Goal: Find specific page/section: Find specific page/section

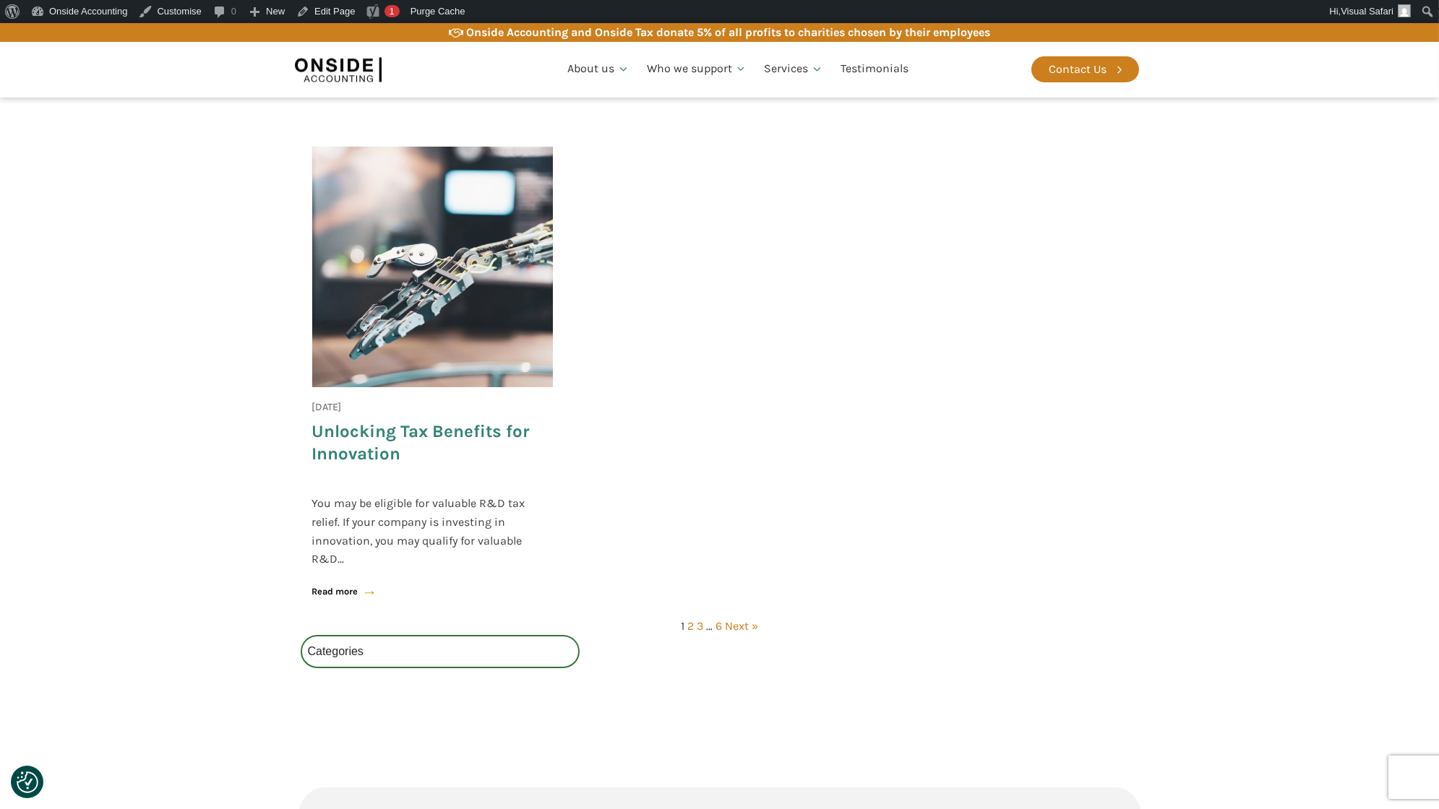
scroll to position [1992, 0]
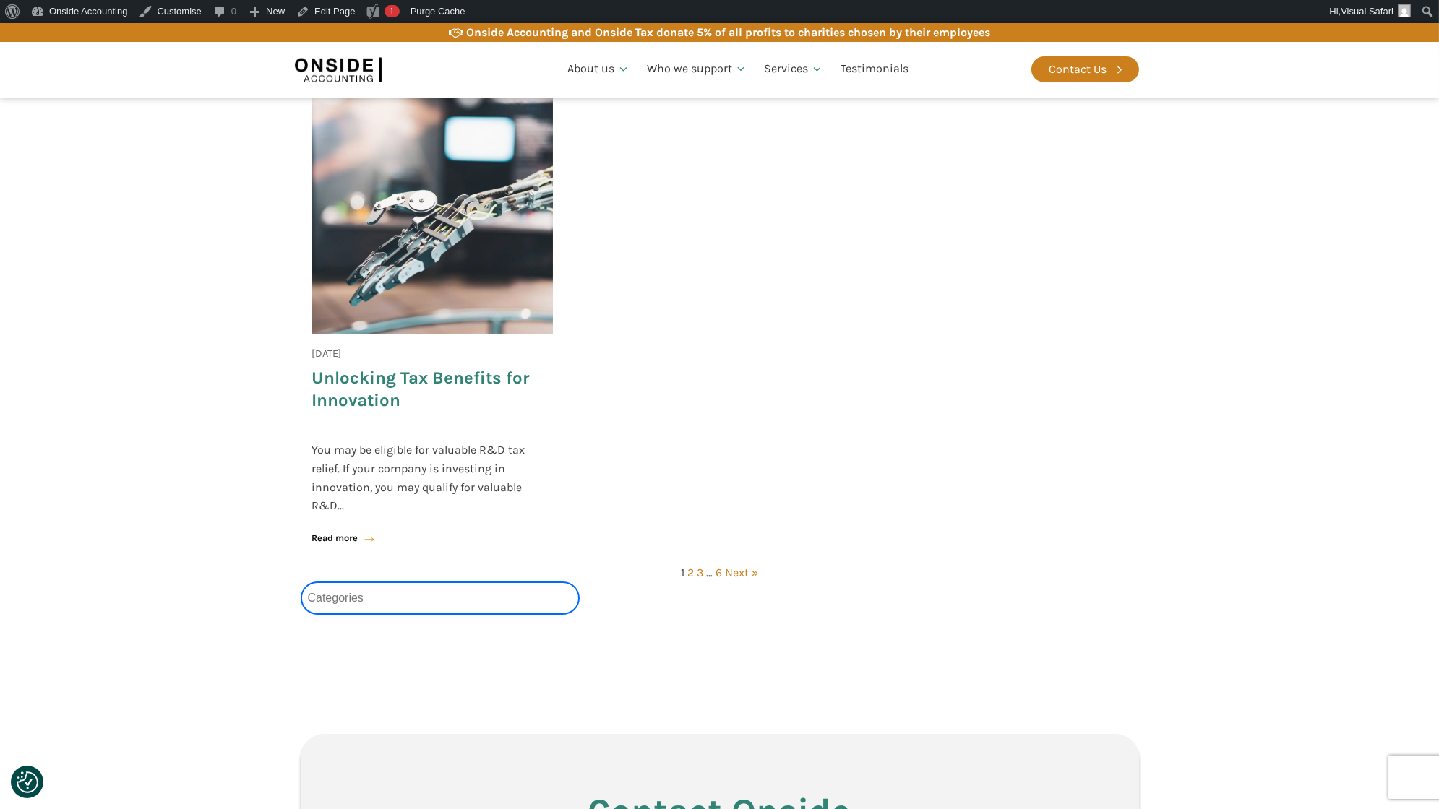
click at [382, 605] on select "Categories All (4) News (2) Blog (1) Fact Sheets (1)" at bounding box center [441, 598] width 280 height 33
select select "blog"
click at [301, 582] on select "Categories All (4) News (2) Blog (1) Fact Sheets (1)" at bounding box center [441, 598] width 280 height 33
select select "blog"
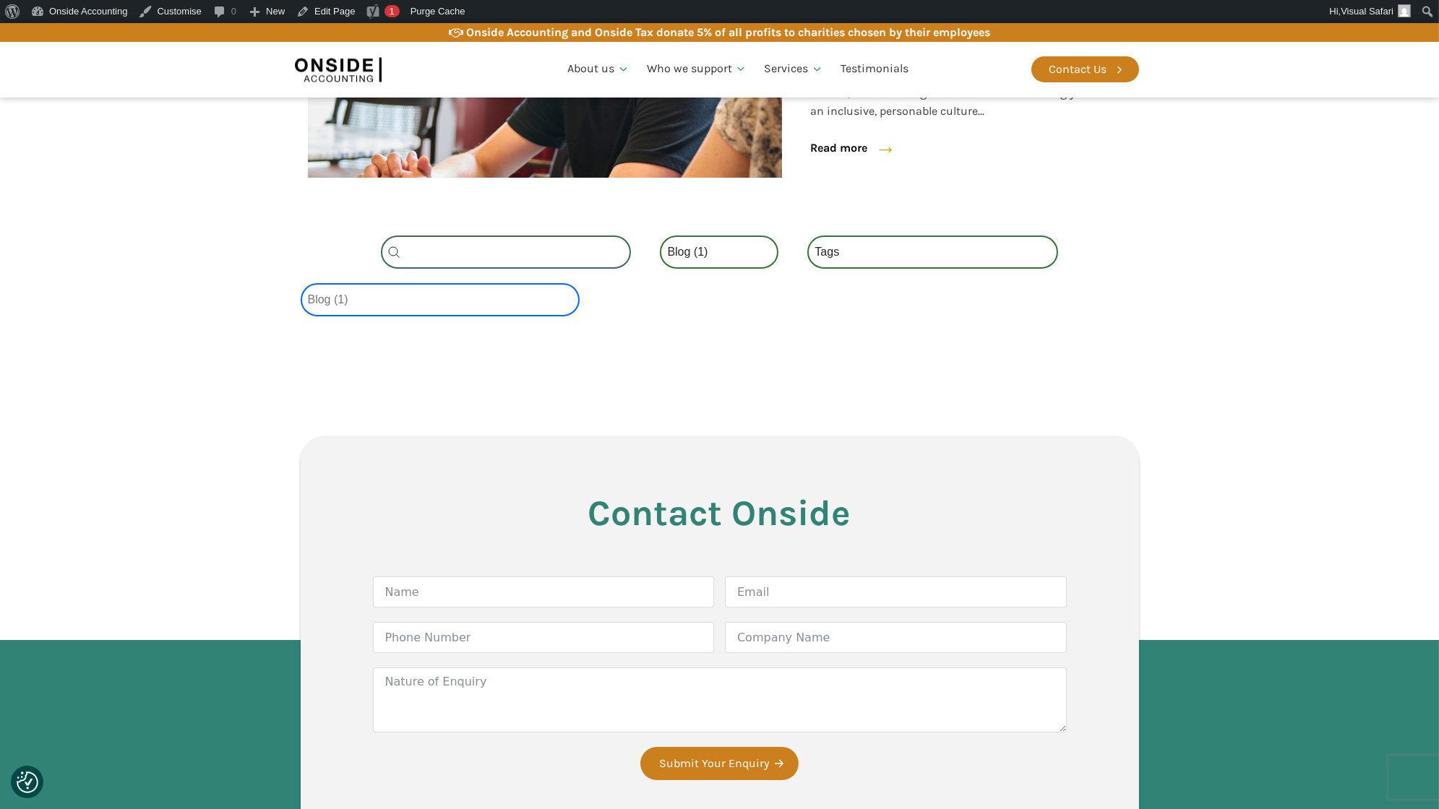
scroll to position [306, 0]
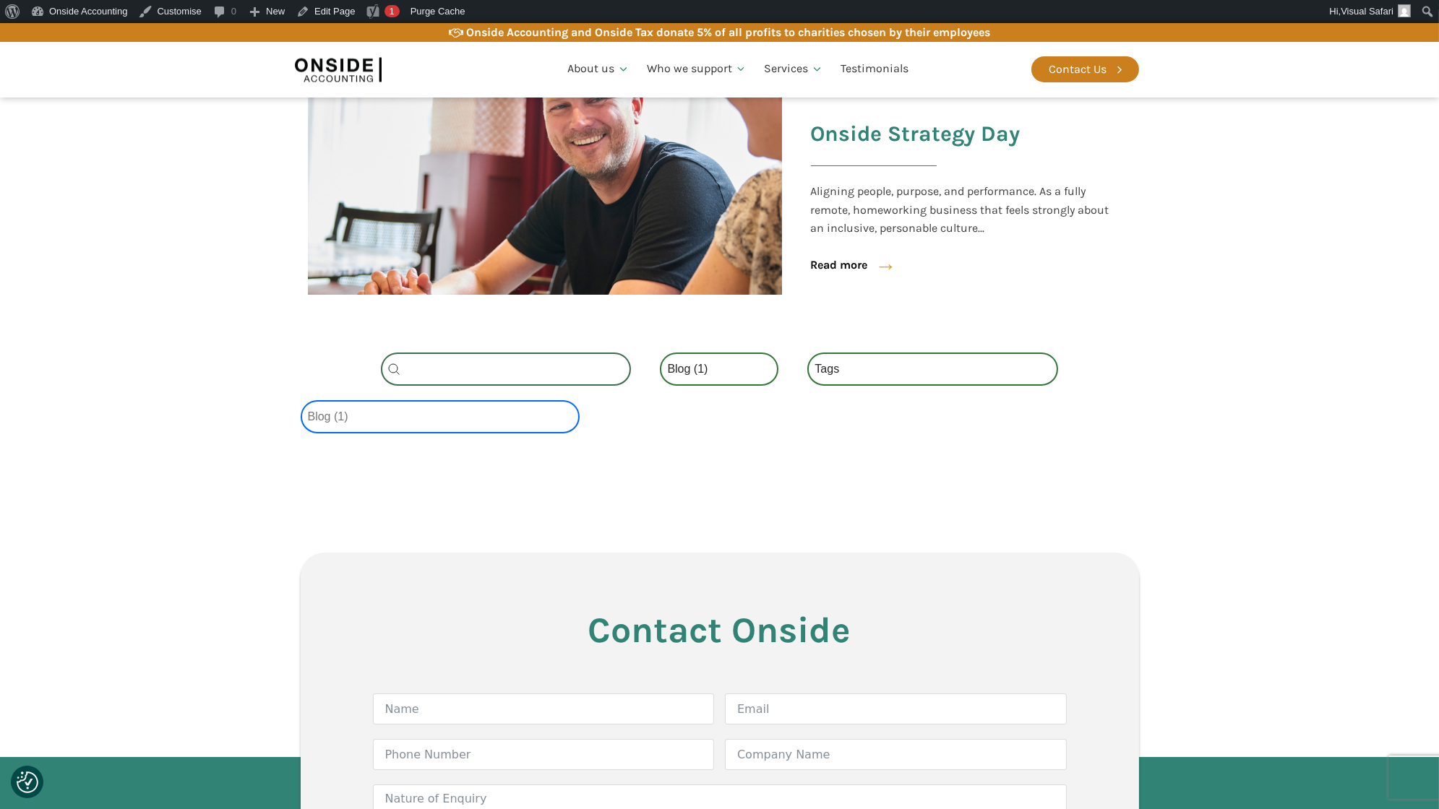
click at [429, 413] on select "Categories All (4) News (2) Blog (1) Fact Sheets (1)" at bounding box center [441, 416] width 280 height 33
select select
click at [301, 400] on select "Categories All (4) News (2) Blog (1) Fact Sheets (1)" at bounding box center [441, 416] width 280 height 33
select select
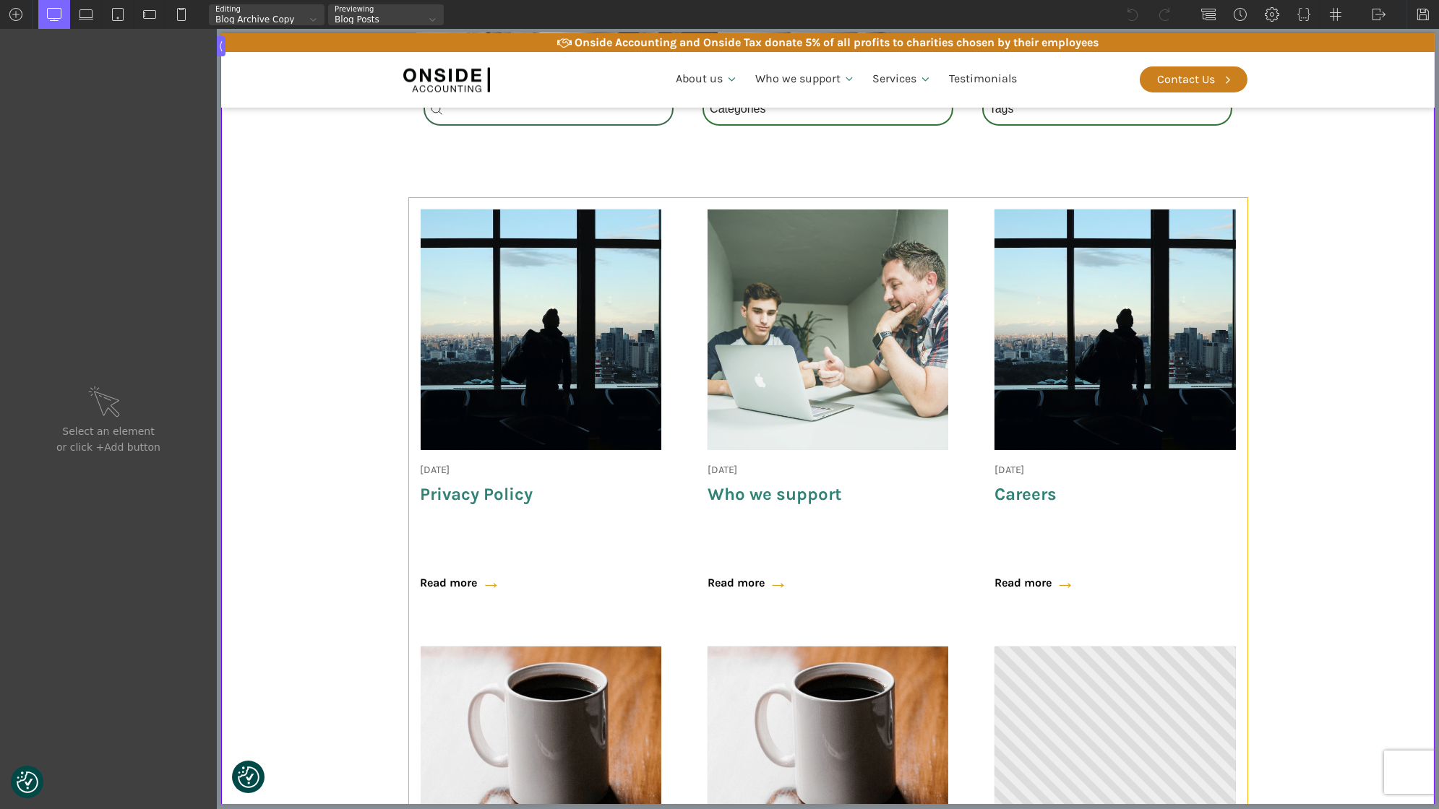
scroll to position [449, 0]
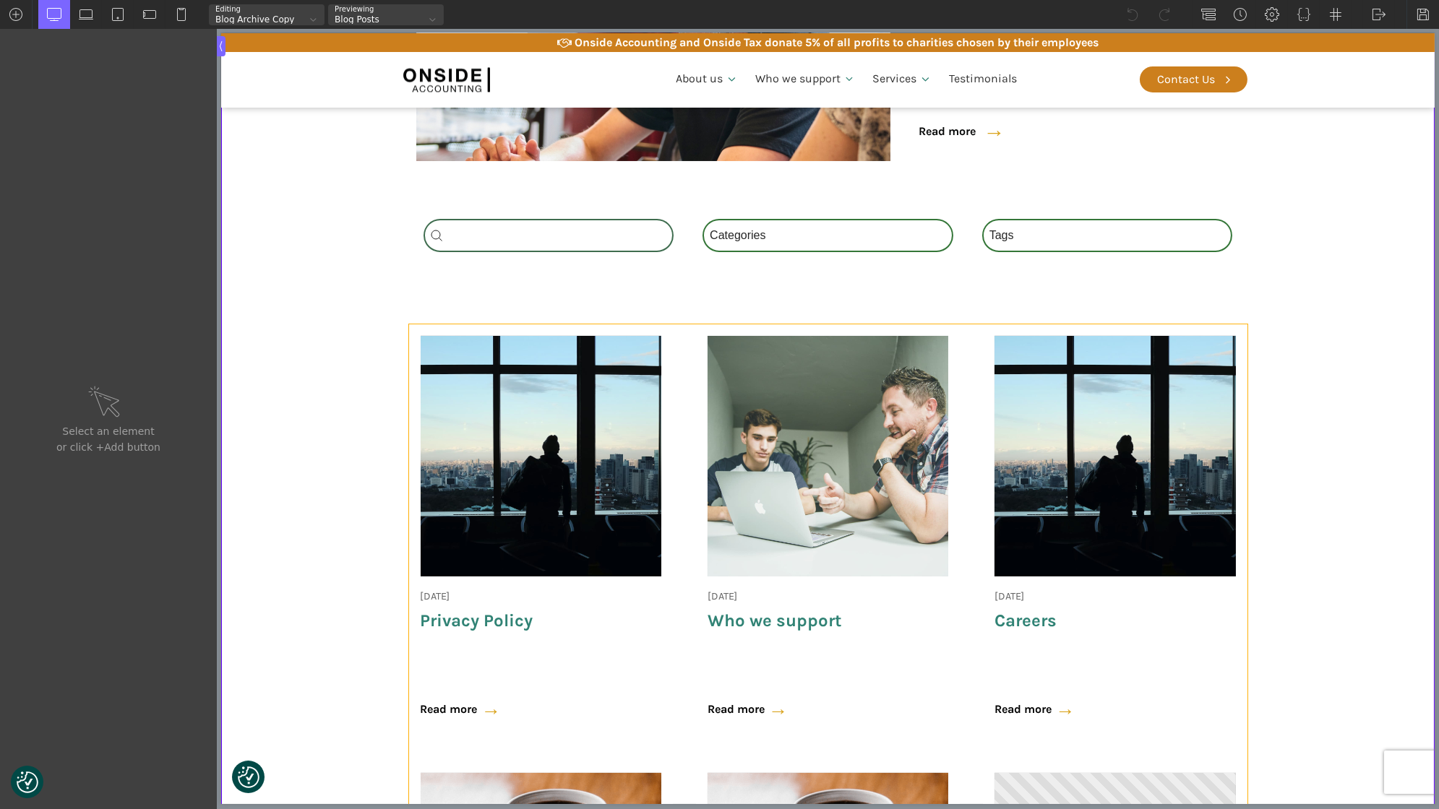
type input "wpgb-content-1"
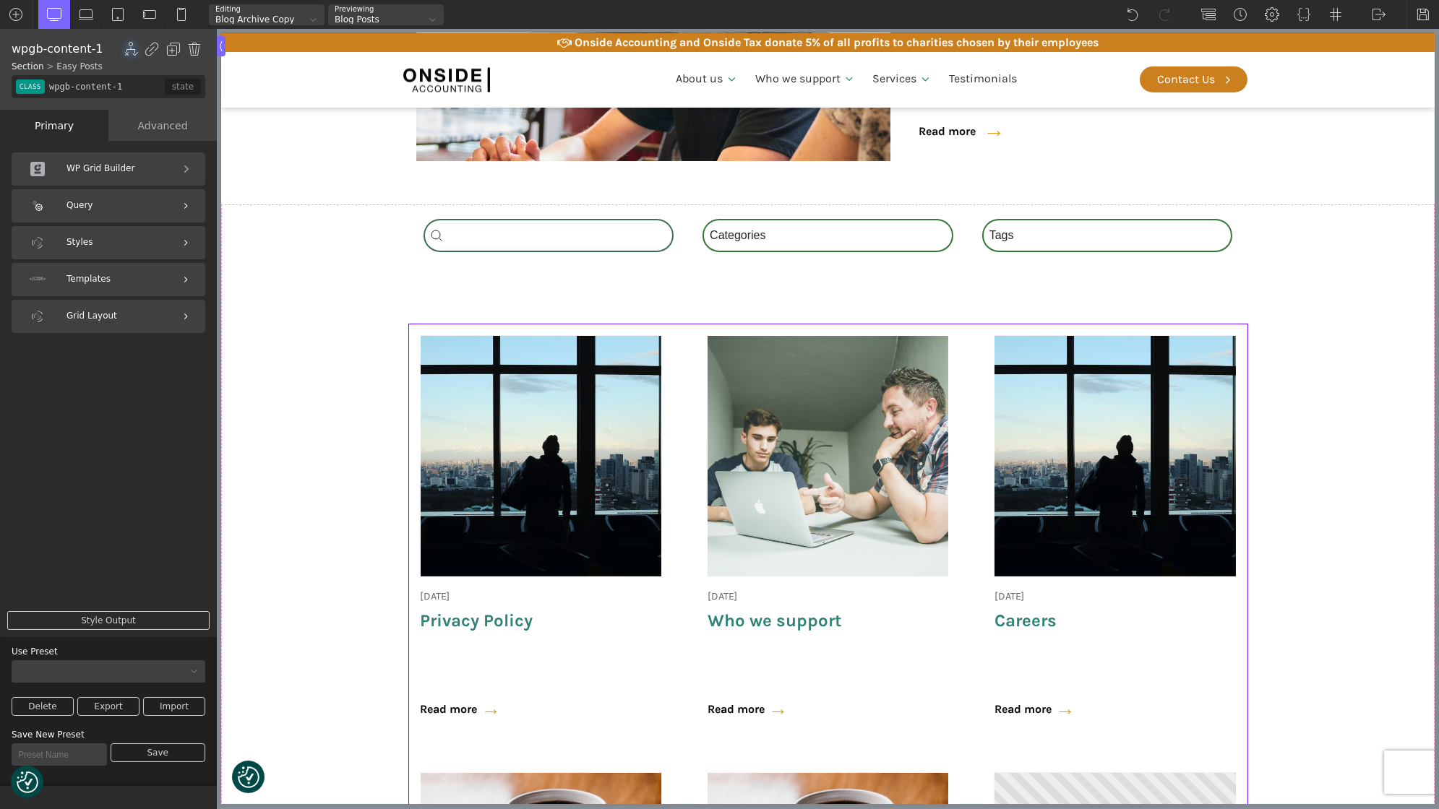
click at [109, 203] on div "Query" at bounding box center [109, 205] width 194 height 33
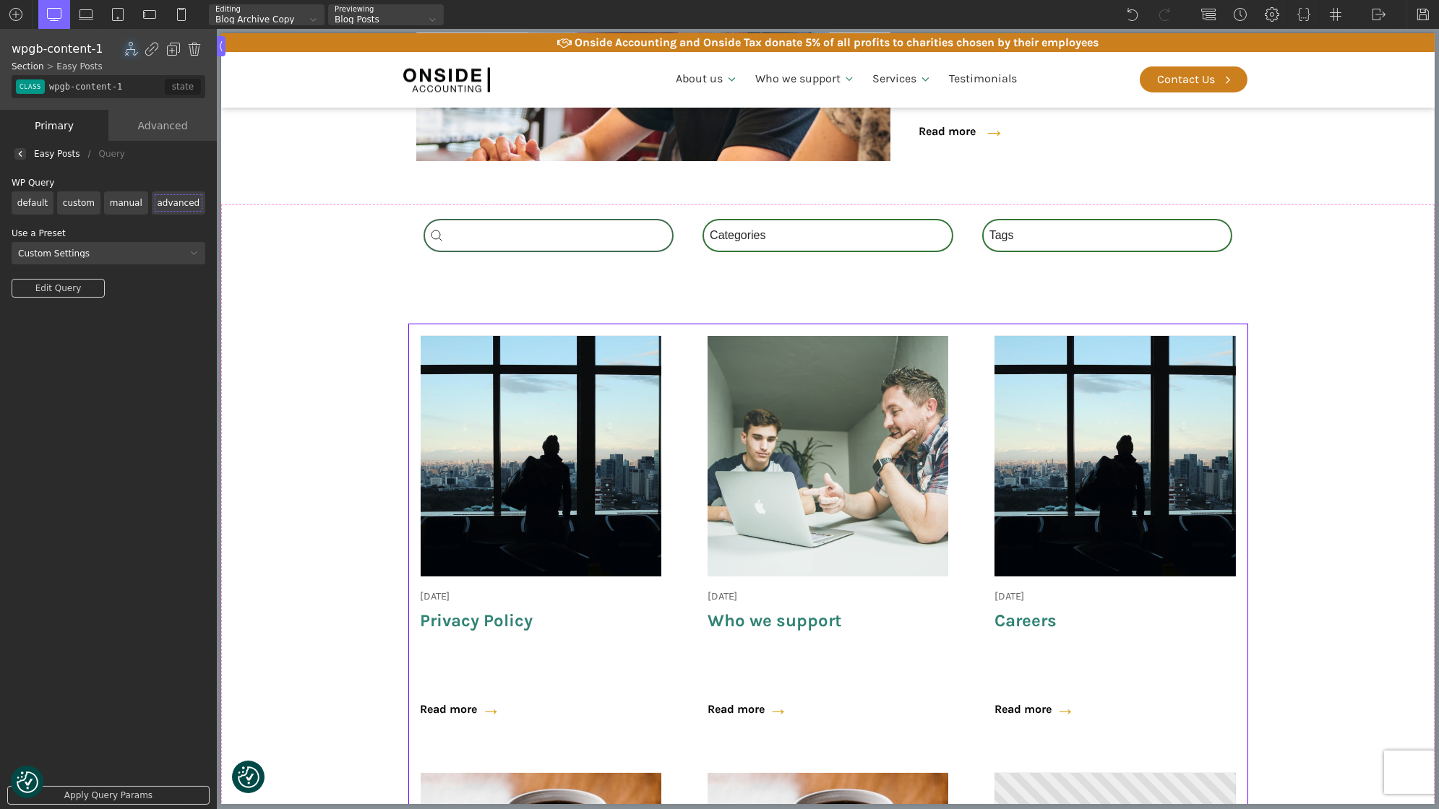
click at [126, 199] on label "manual" at bounding box center [126, 202] width 44 height 23
click at [0, 0] on input "manual" at bounding box center [0, 0] width 0 height 0
click at [120, 800] on link "Apply Query Params" at bounding box center [108, 795] width 202 height 19
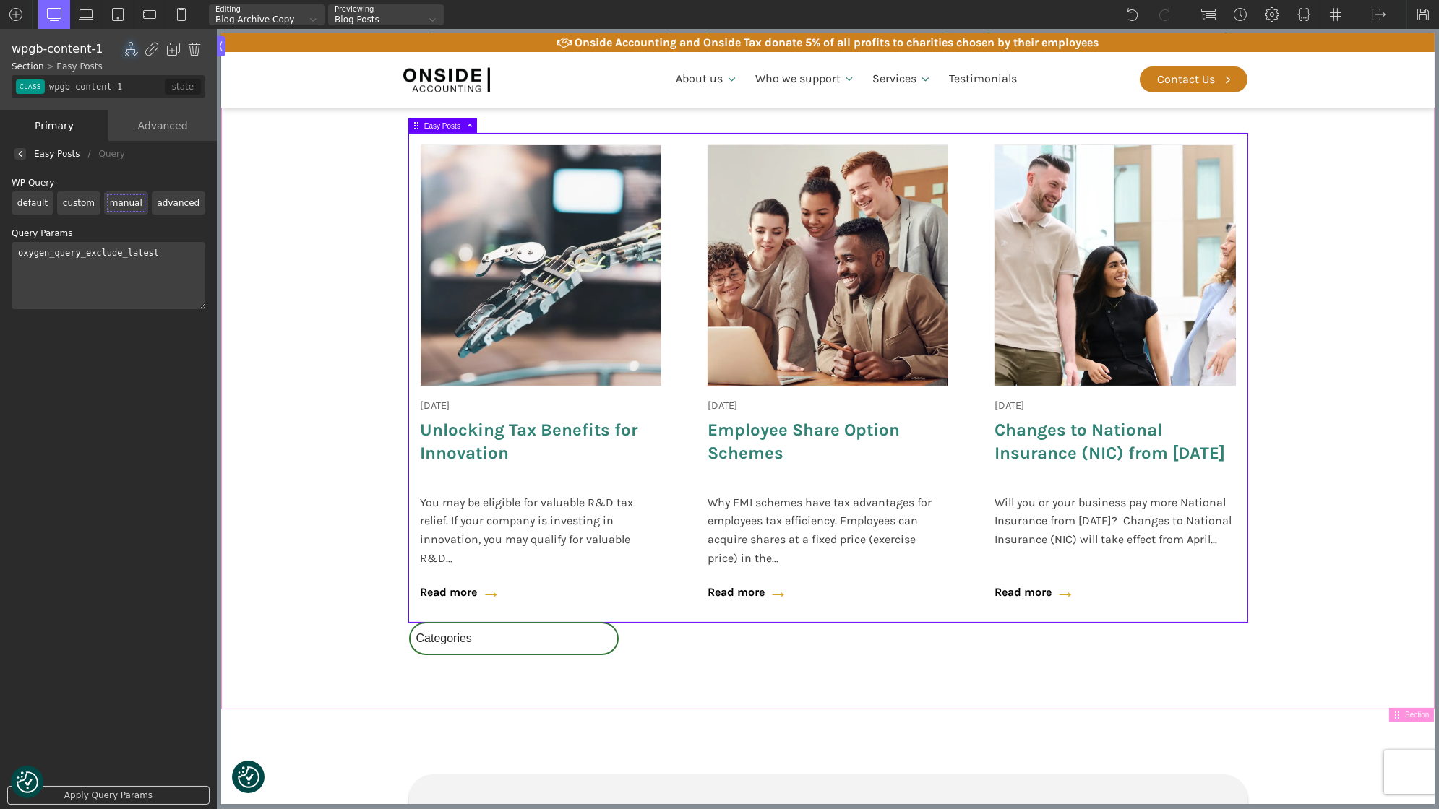
scroll to position [736, 0]
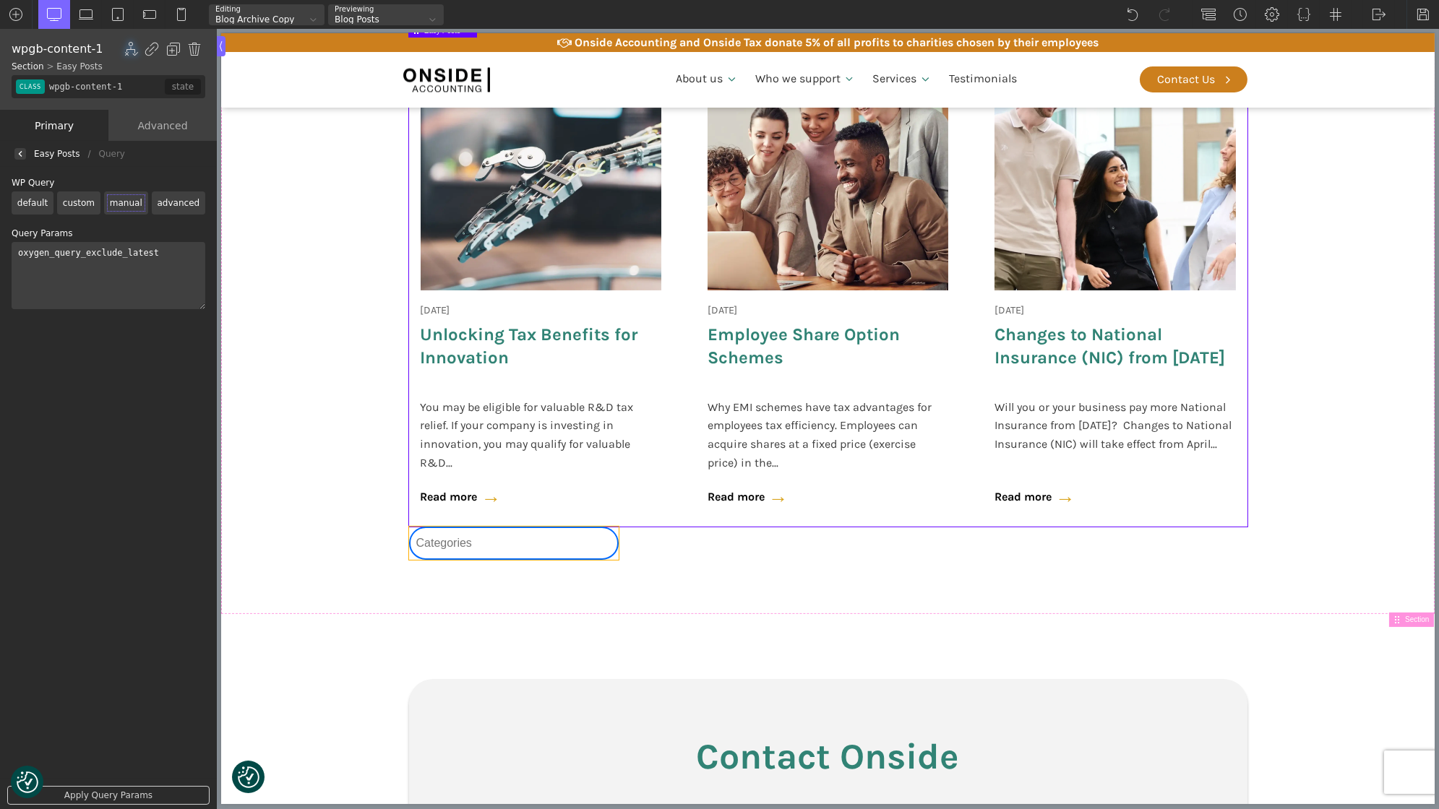
type input "-wpgb-facet-97-488"
type input "false"
click at [608, 551] on div "Category Select content Categories All (4) News (2) Blog (1) Fact Sheets (1)" at bounding box center [513, 543] width 210 height 33
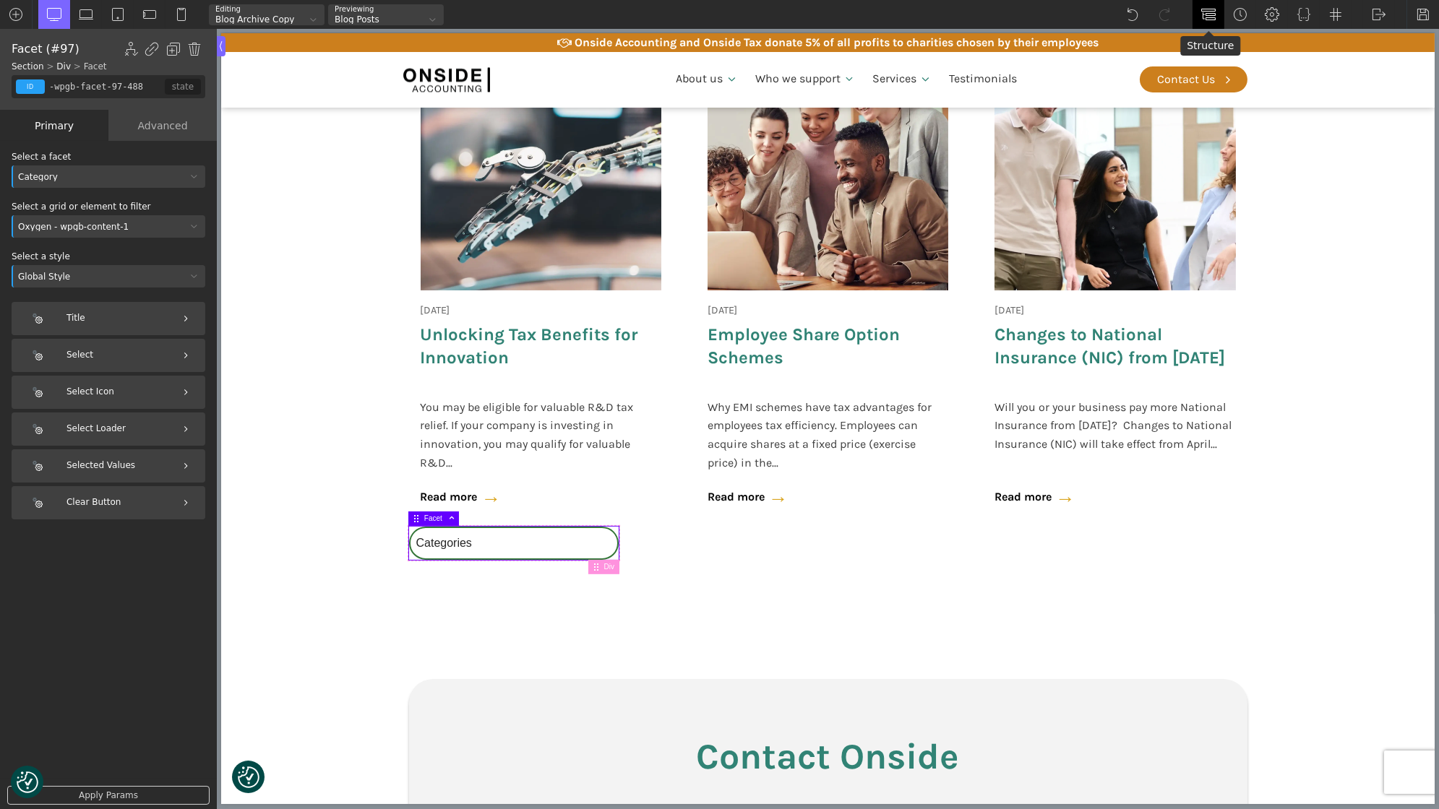
click at [1217, 7] on div at bounding box center [1208, 14] width 32 height 29
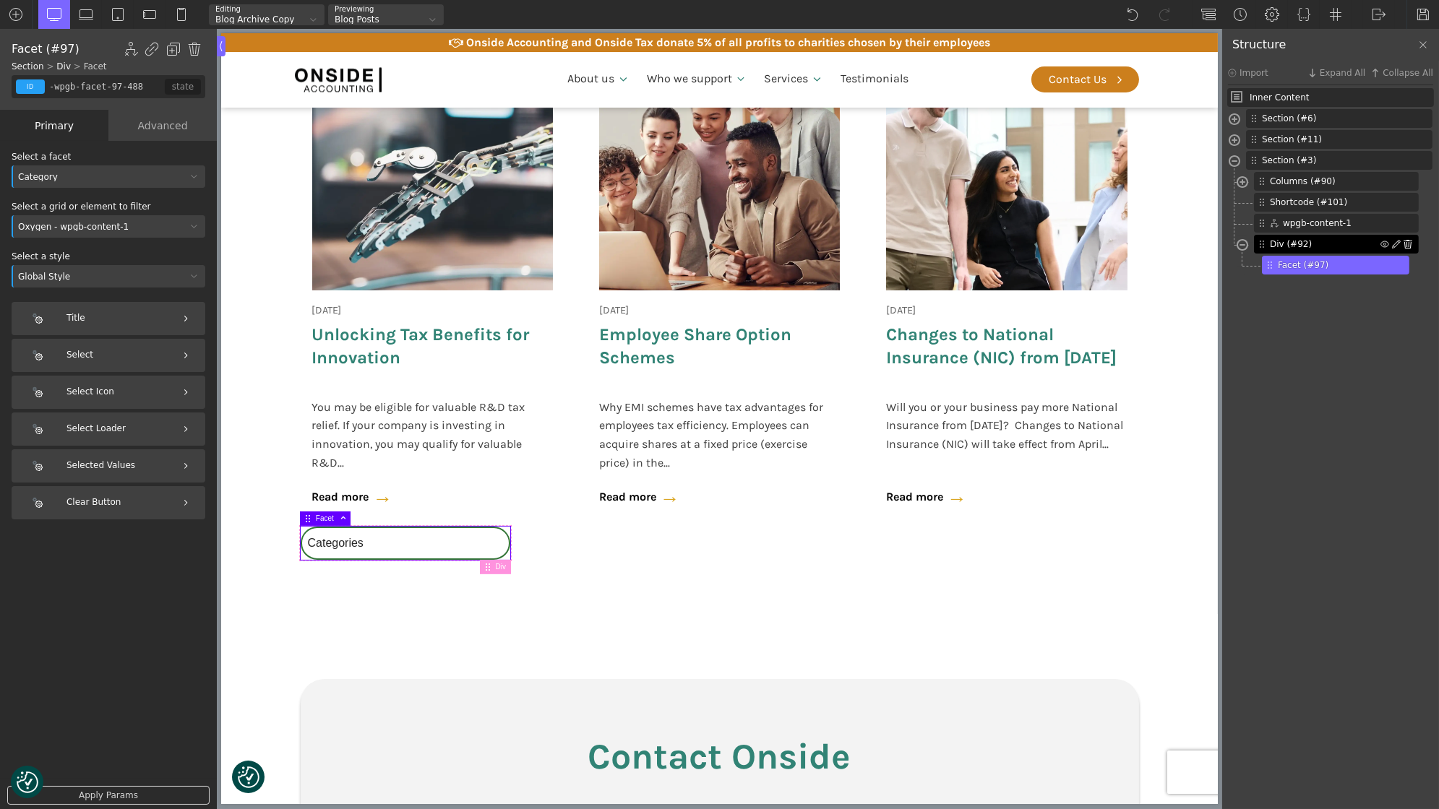
click at [1408, 246] on img at bounding box center [1407, 244] width 9 height 9
type input "section-3-321"
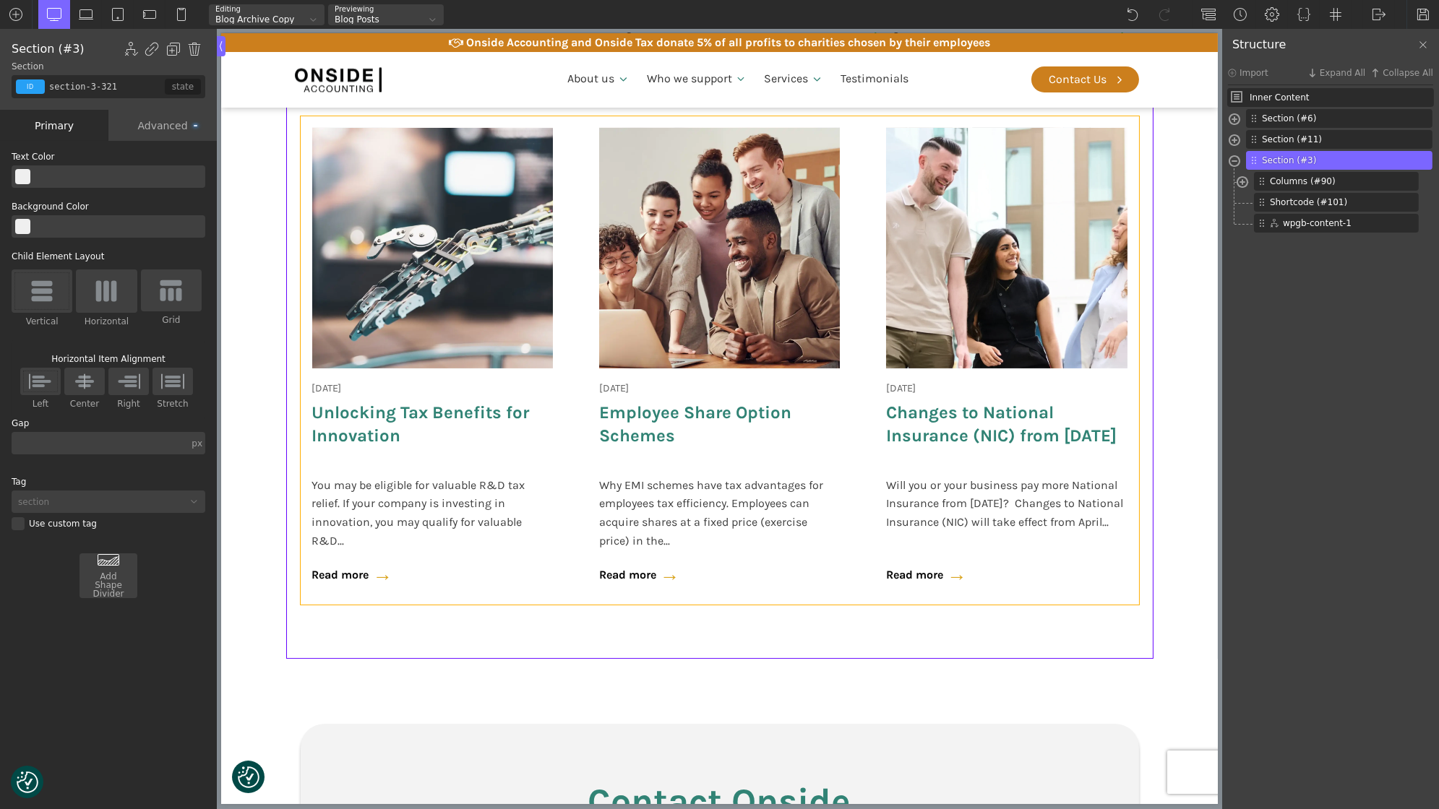
scroll to position [517, 0]
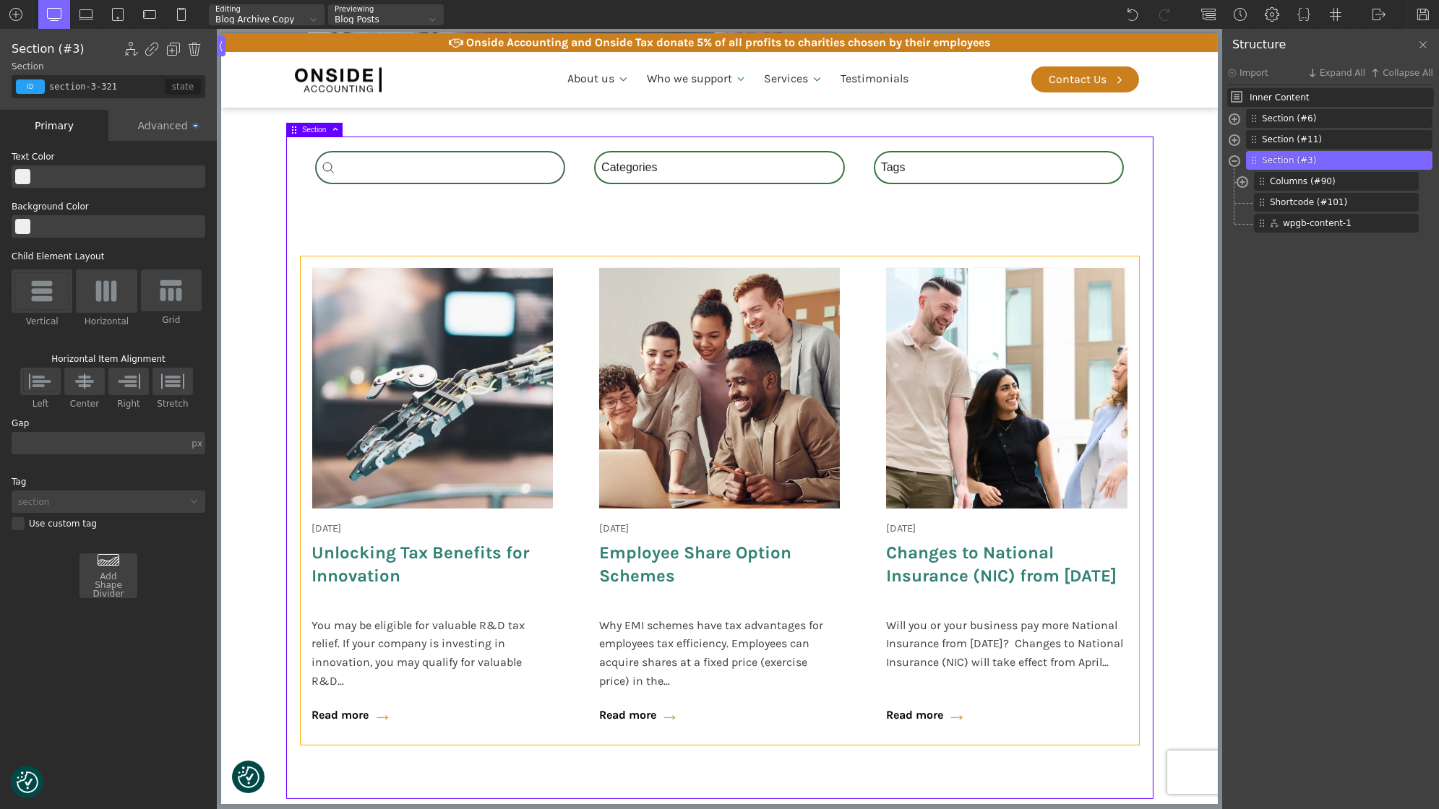
click at [577, 353] on div "[DATE] Onside Strategy Day Aligning people, purpose, and performance. As a full…" at bounding box center [719, 501] width 838 height 488
type input "wpgb-content-1"
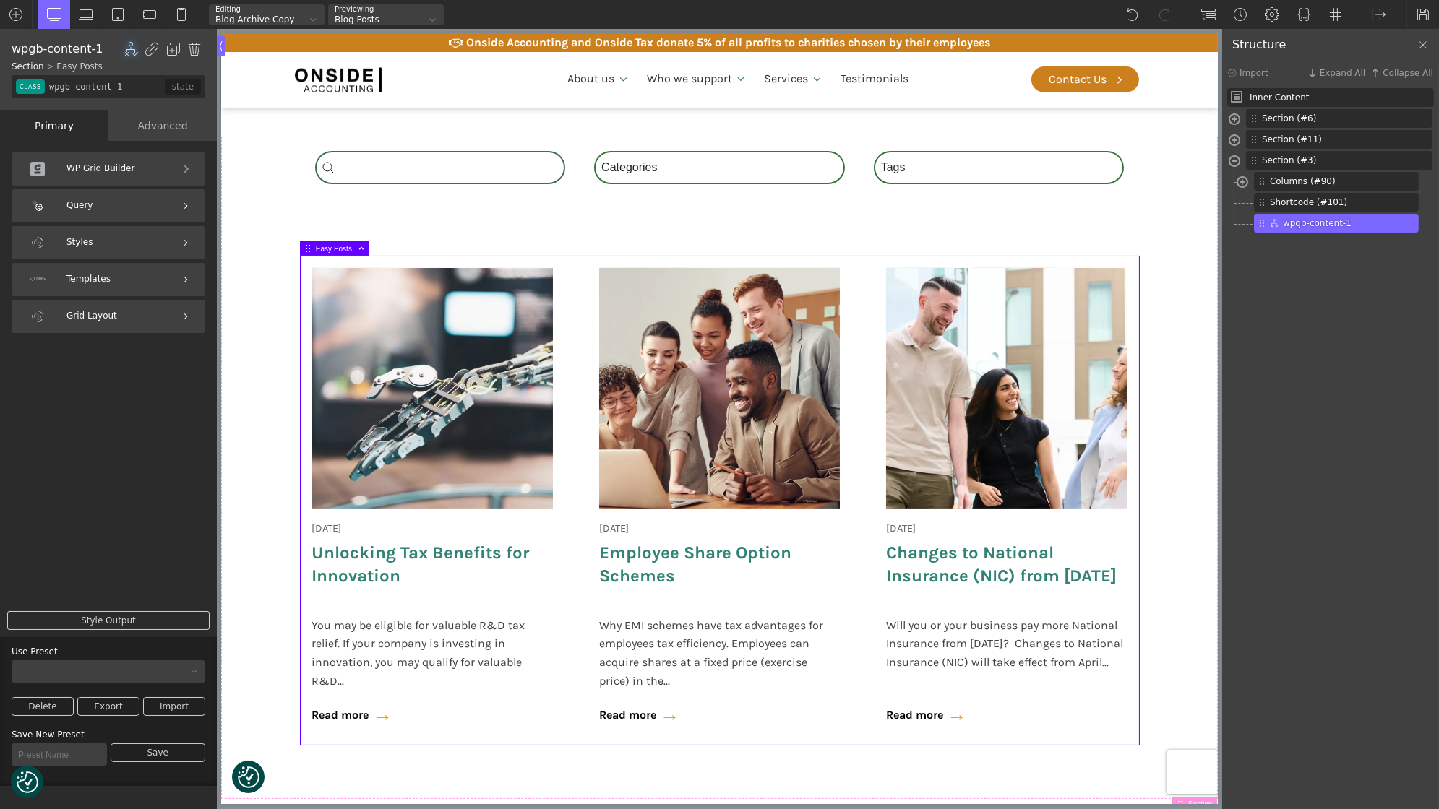
click at [124, 200] on div "Query" at bounding box center [109, 205] width 194 height 33
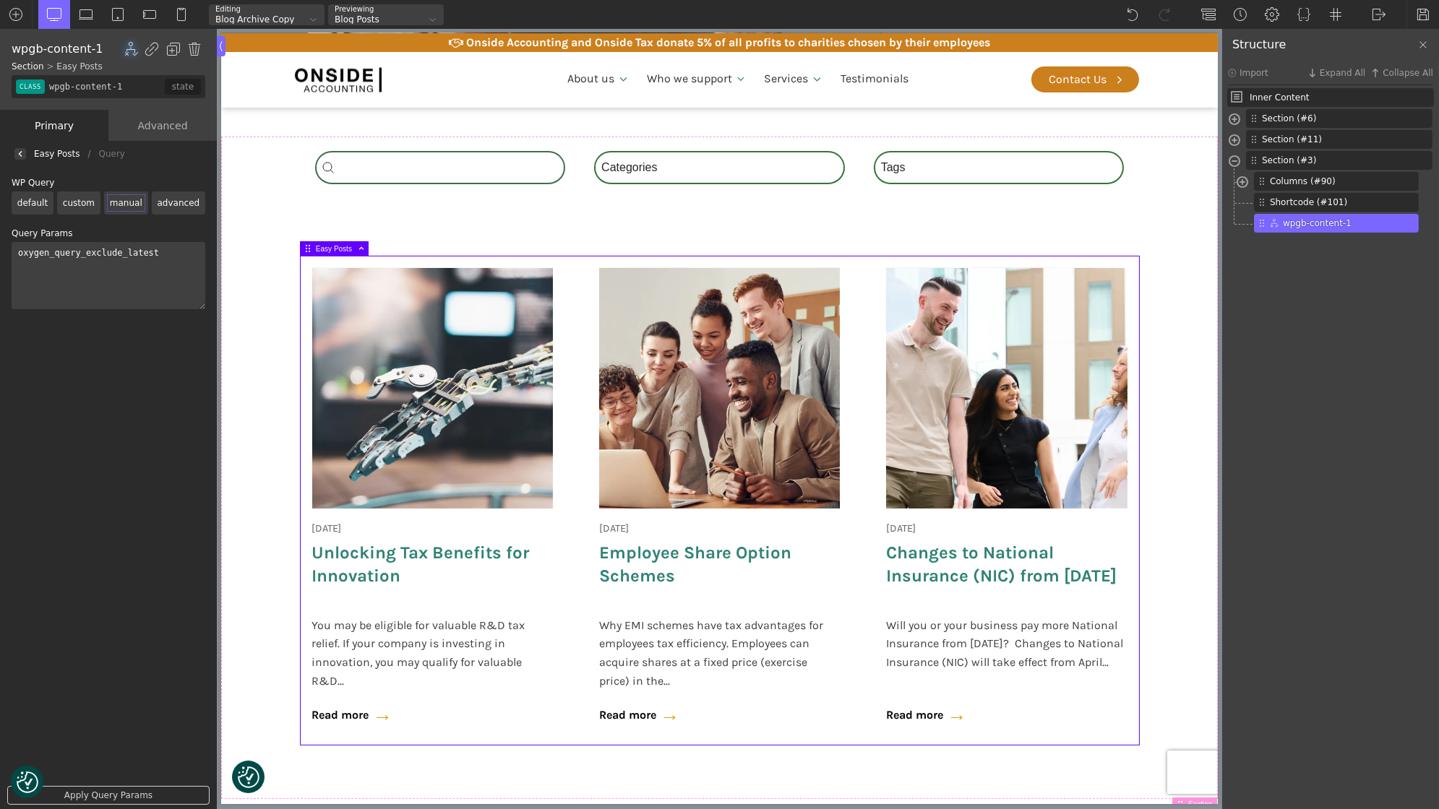
click at [184, 205] on label "advanced" at bounding box center [178, 202] width 53 height 23
click at [0, 0] on input "advanced" at bounding box center [0, 0] width 0 height 0
click at [61, 286] on link "Edit Query" at bounding box center [58, 288] width 93 height 19
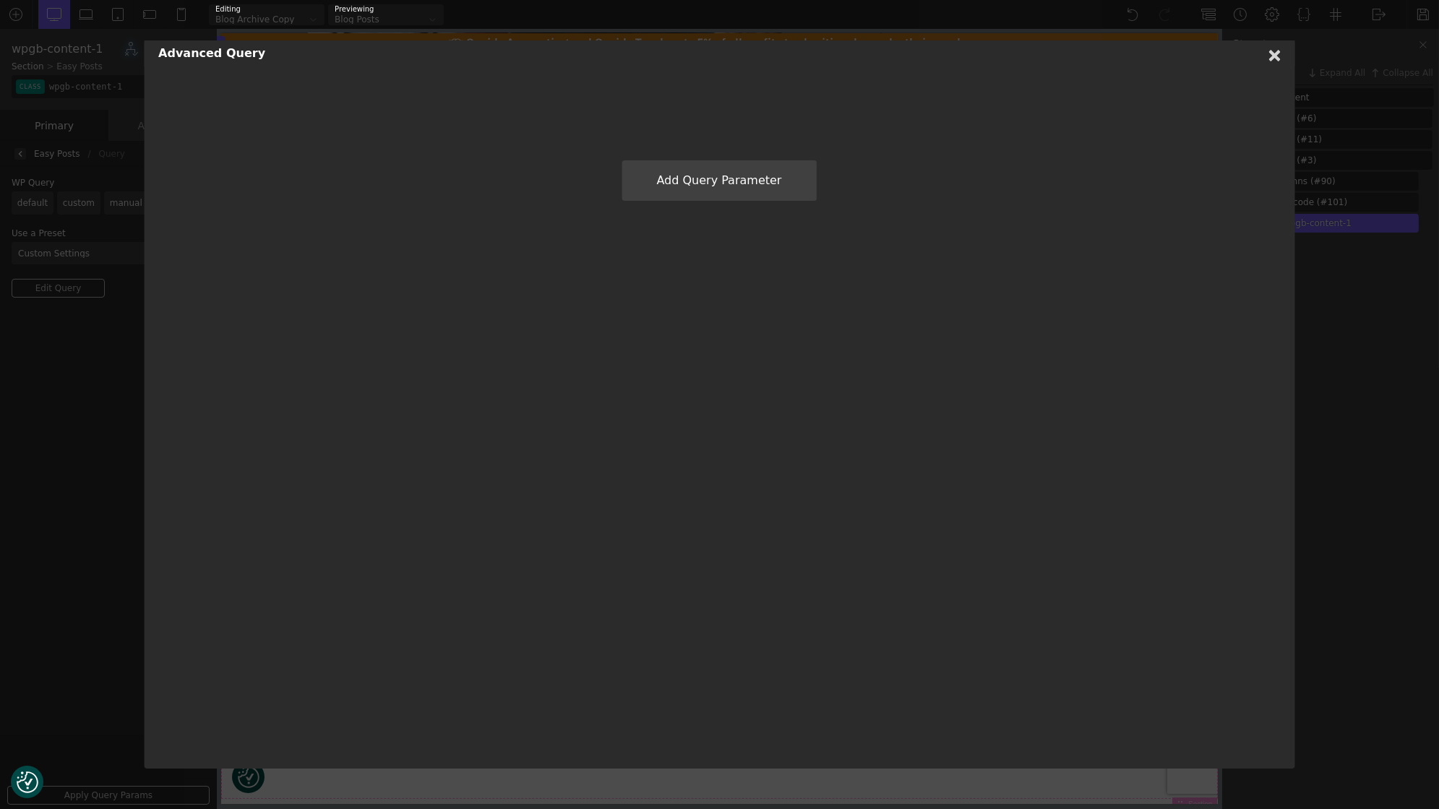
click at [715, 202] on div "Advanced Query Add Query Parameter" at bounding box center [719, 404] width 1151 height 728
click at [708, 187] on span "Add Query Parameter" at bounding box center [718, 180] width 125 height 14
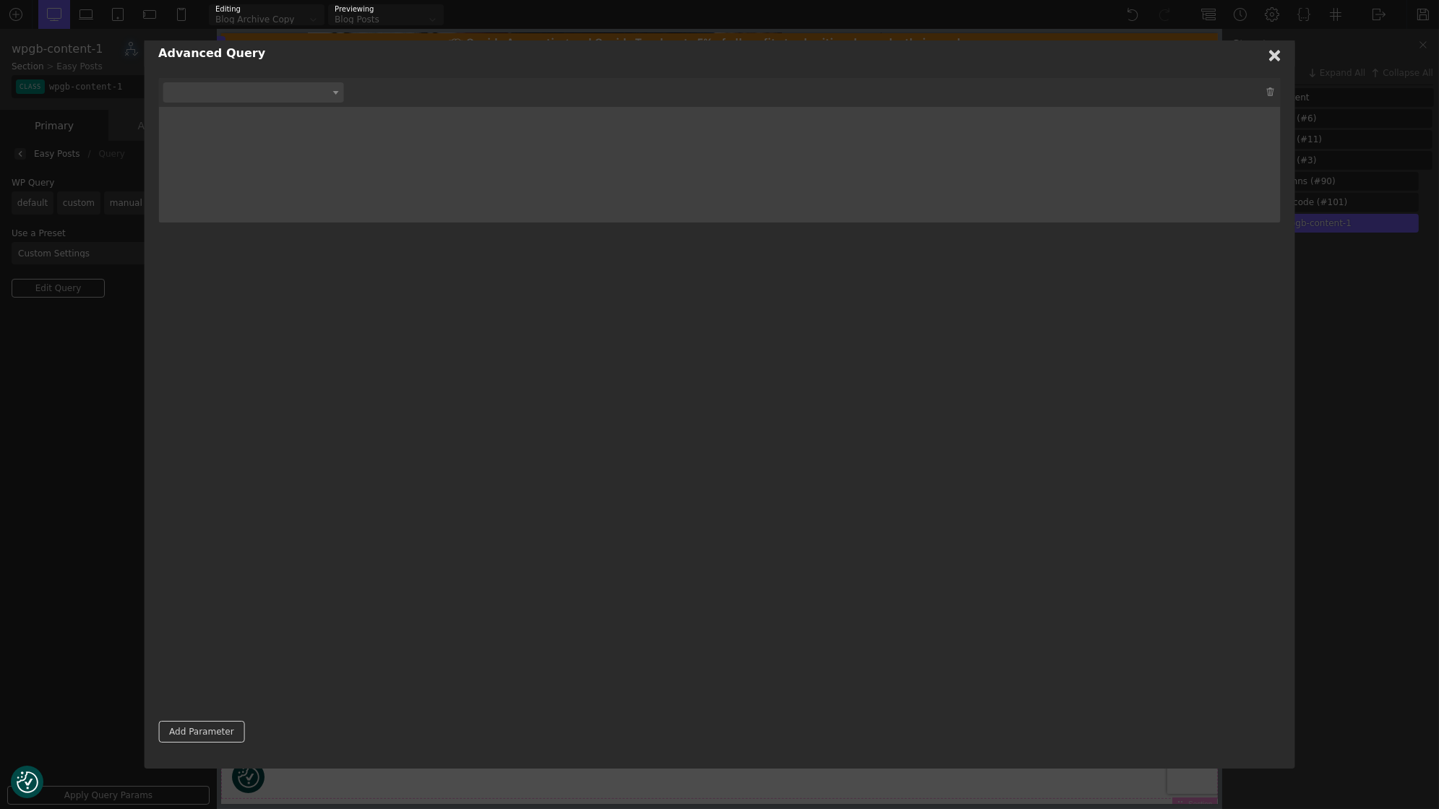
click at [257, 98] on span at bounding box center [253, 92] width 181 height 20
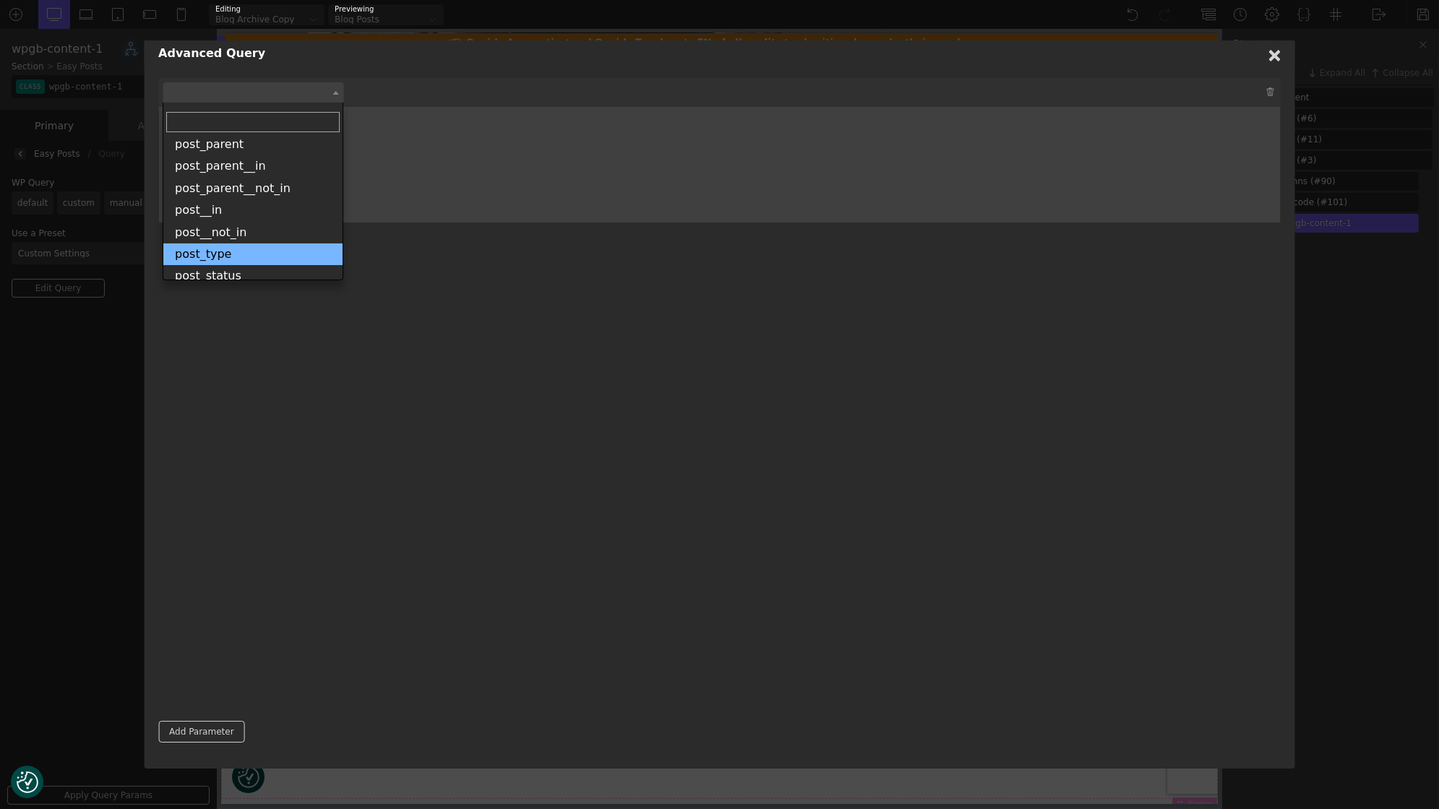
scroll to position [660, 0]
select select "post_type"
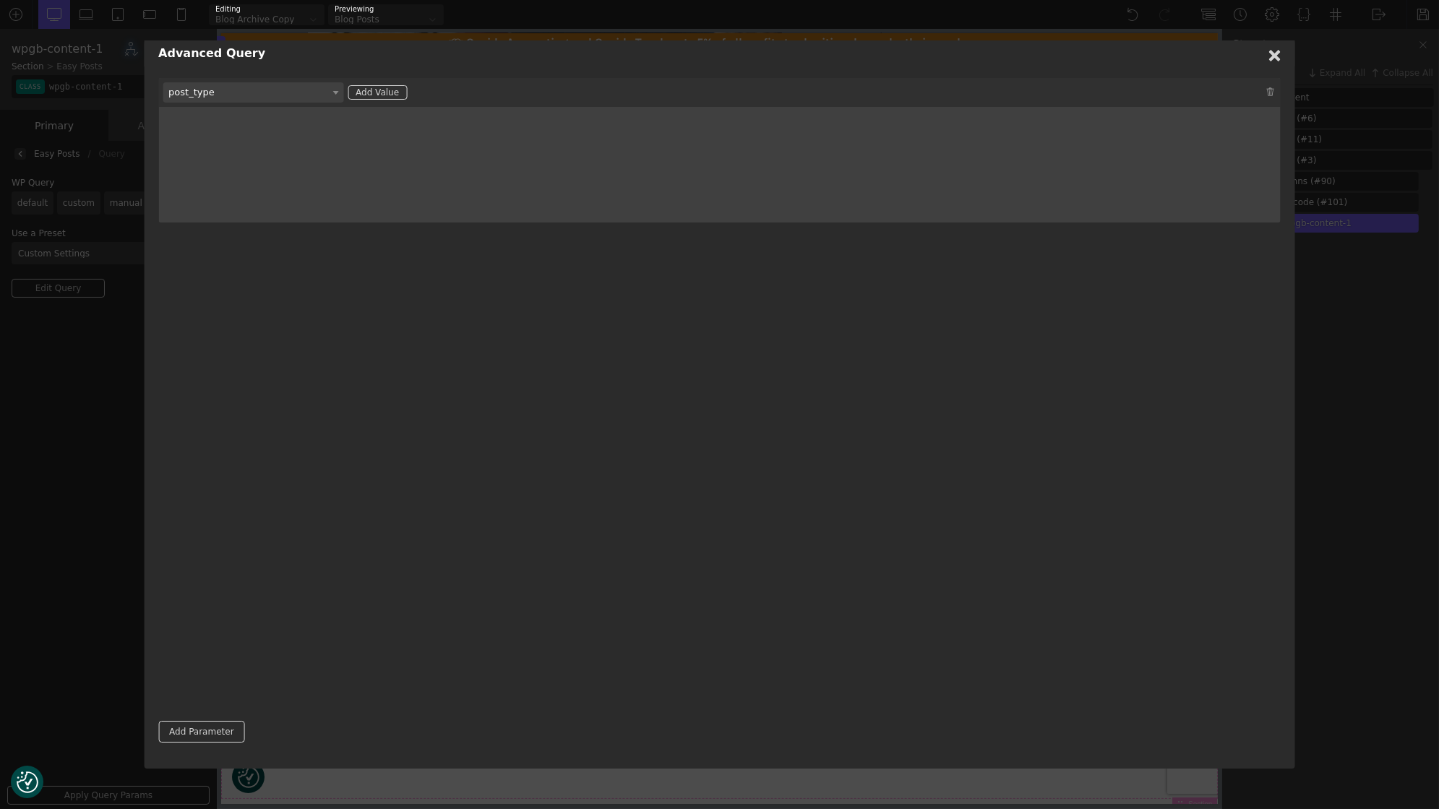
click at [376, 87] on div "Add Value" at bounding box center [377, 92] width 59 height 14
click at [270, 133] on input "text" at bounding box center [243, 129] width 147 height 22
type input "posts"
click at [198, 723] on link "Add Parameter" at bounding box center [201, 732] width 86 height 22
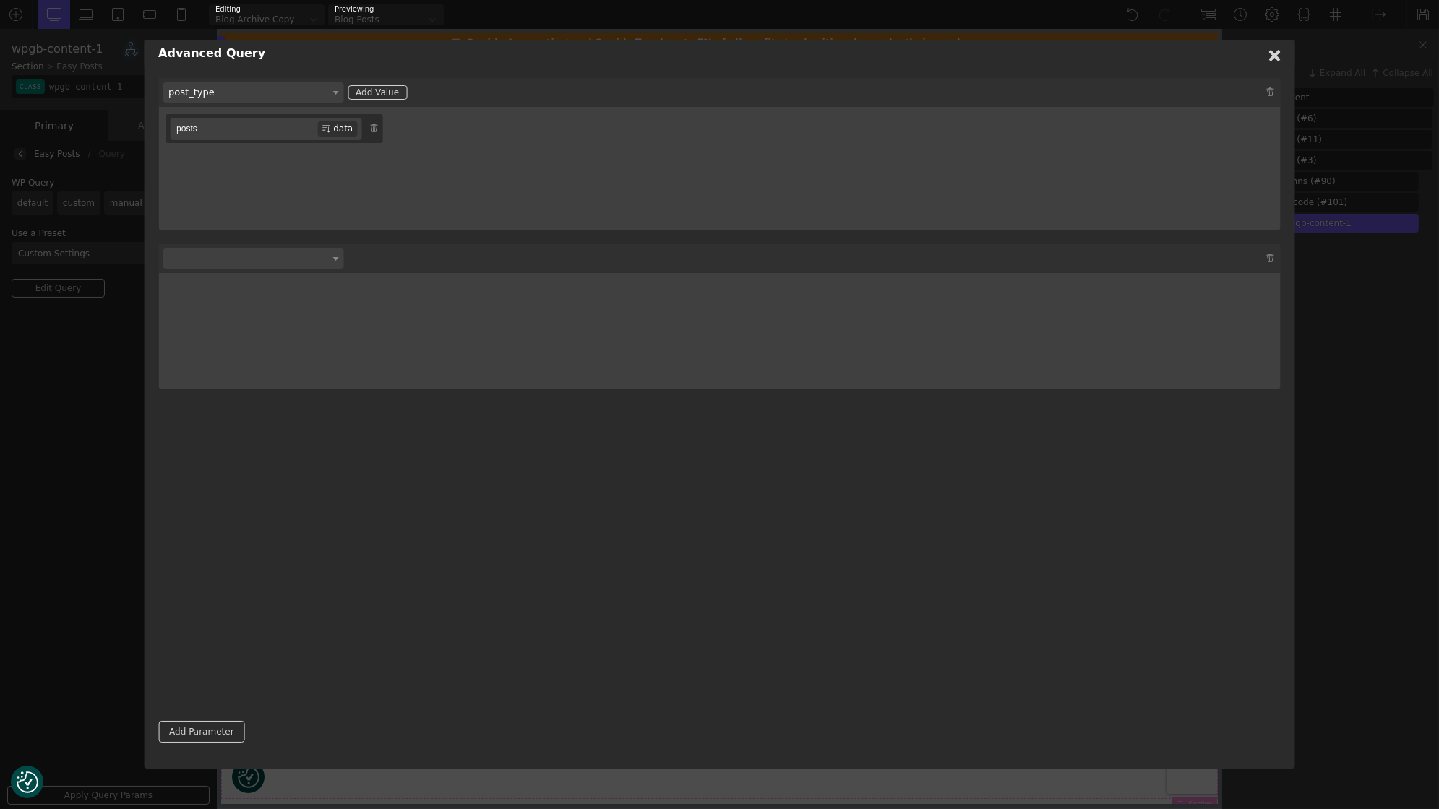
click at [304, 259] on span at bounding box center [253, 259] width 181 height 20
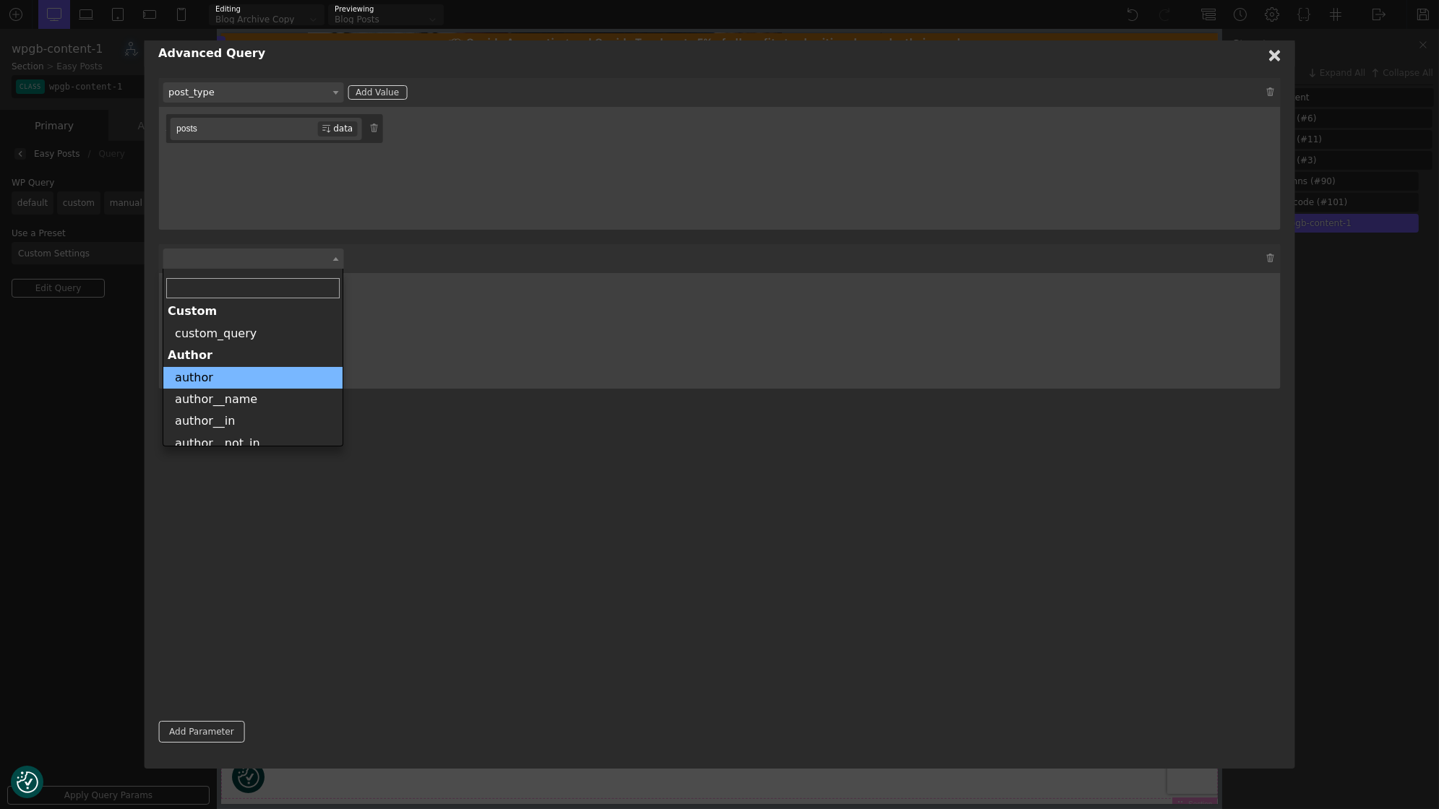
scroll to position [0, 0]
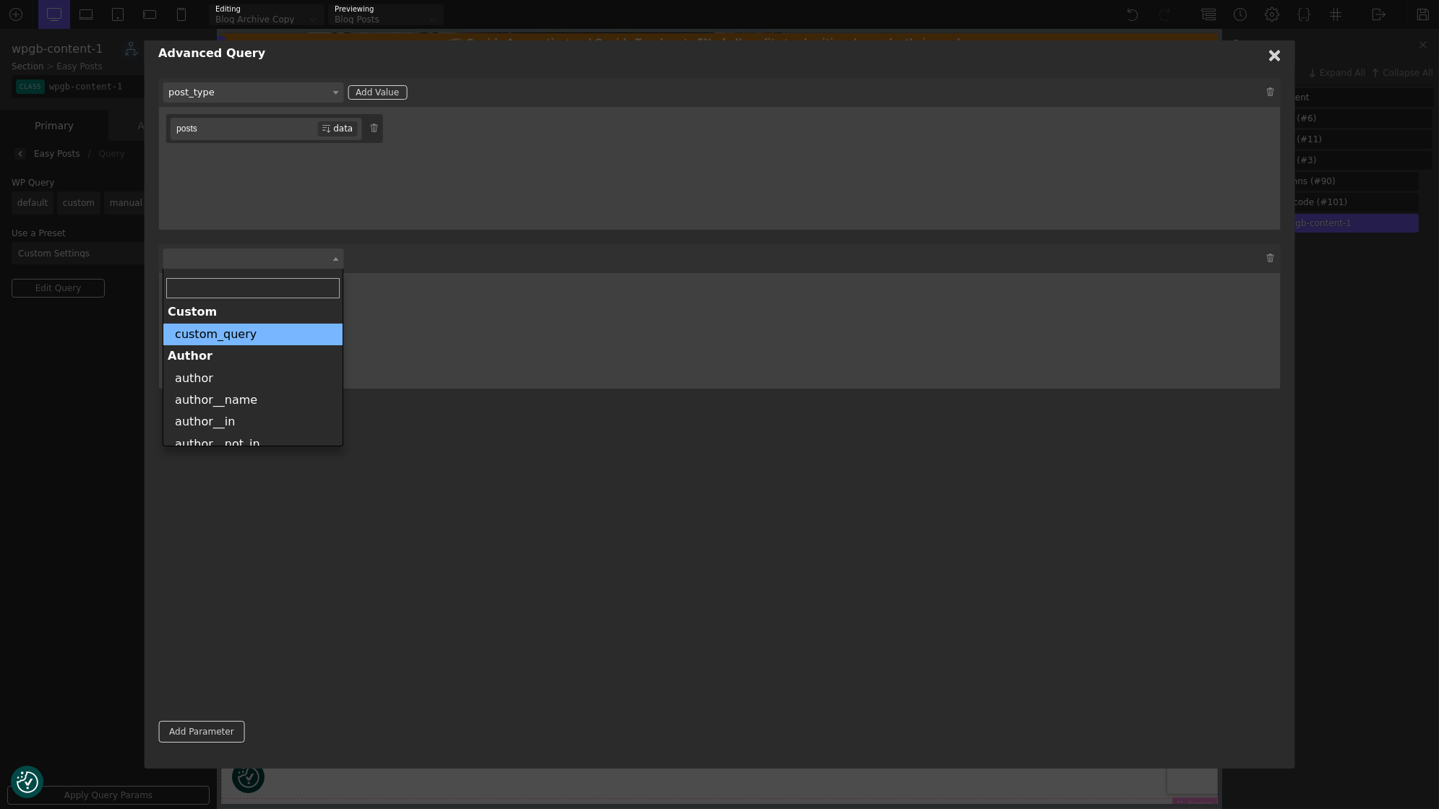
select select "custom_query"
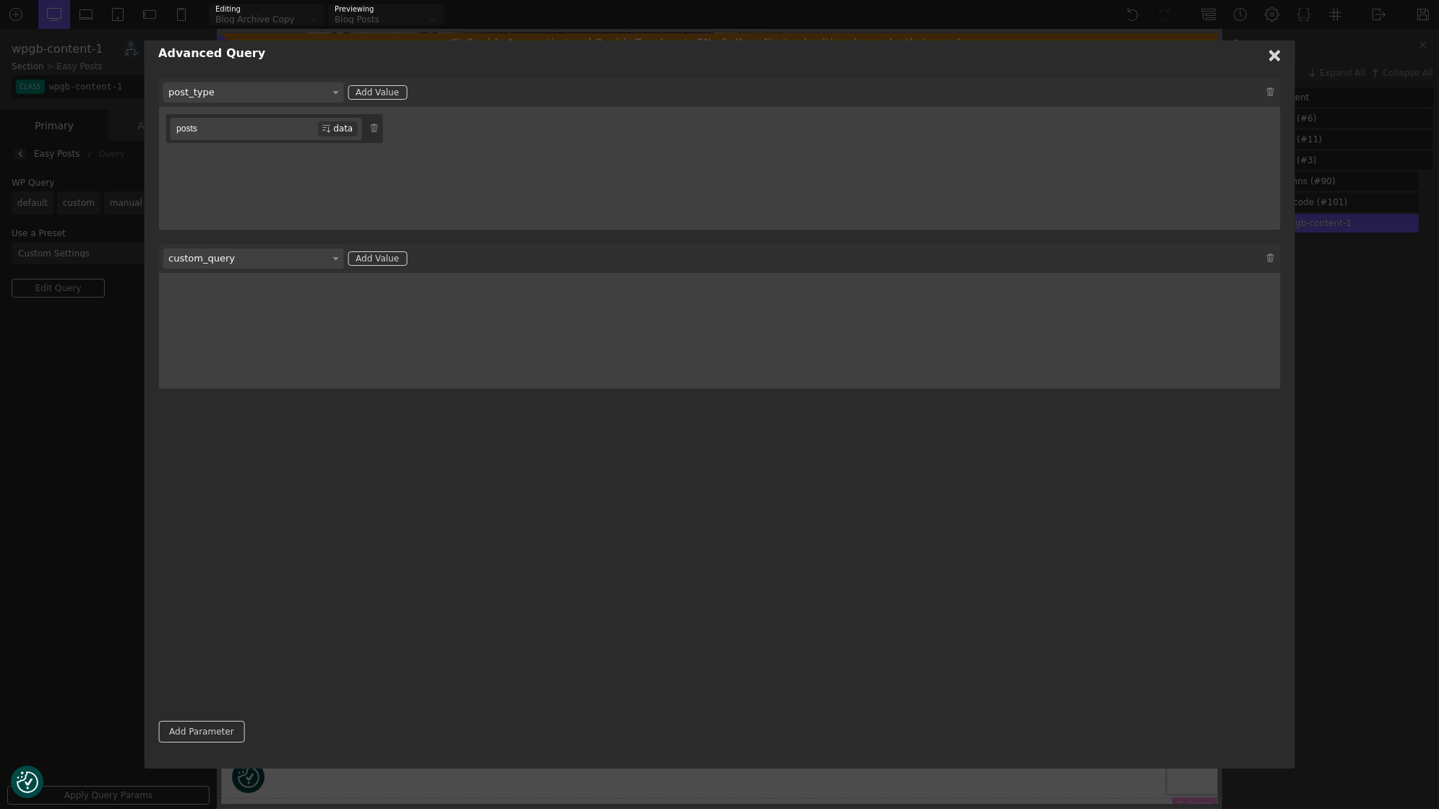
click at [388, 252] on div "Add Value" at bounding box center [377, 258] width 59 height 14
click at [202, 296] on span at bounding box center [213, 295] width 87 height 22
select select "param"
click at [241, 297] on span "param" at bounding box center [213, 295] width 87 height 22
click at [224, 322] on input "search" at bounding box center [212, 325] width 79 height 20
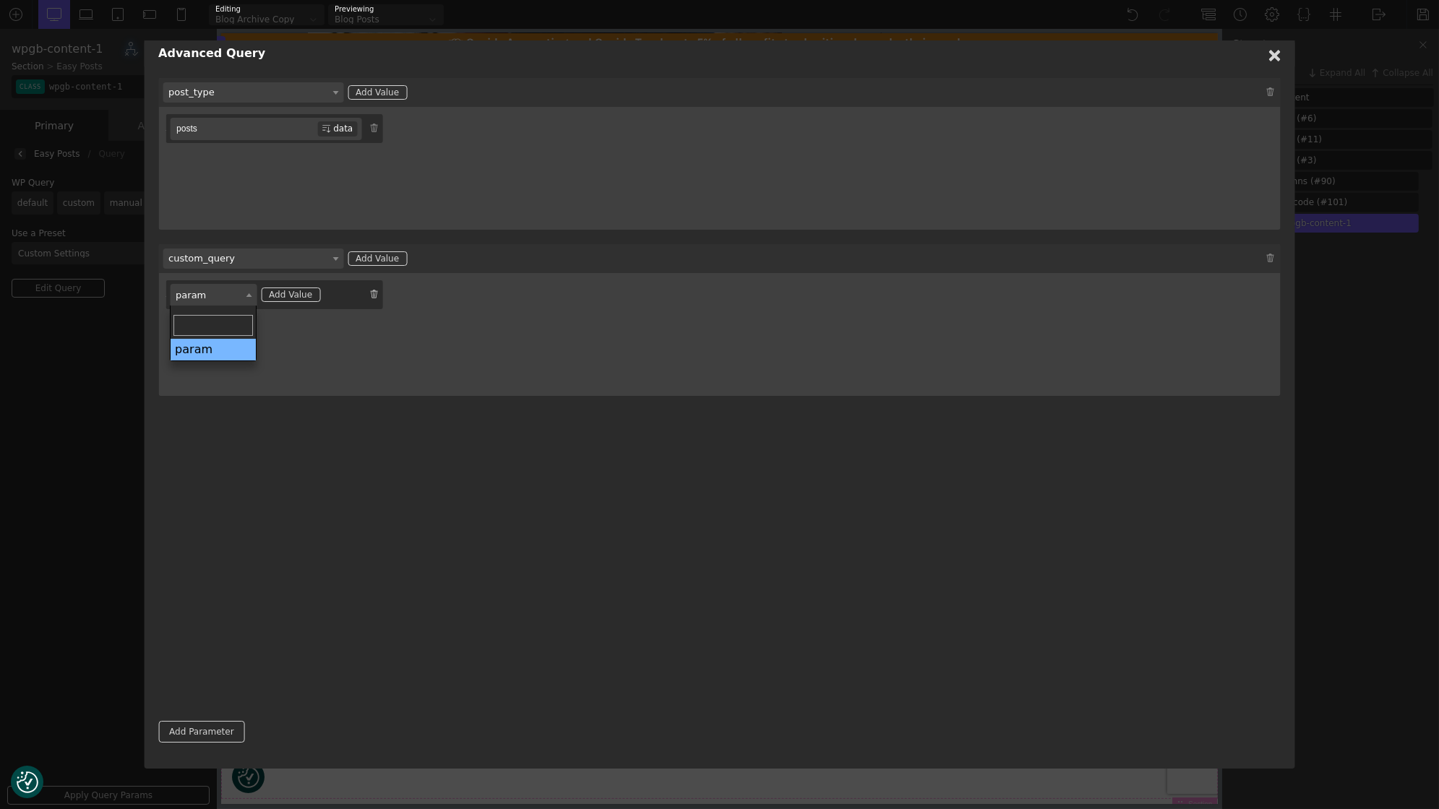
click at [372, 294] on img at bounding box center [373, 294] width 9 height 9
click at [1267, 262] on img at bounding box center [1270, 258] width 9 height 9
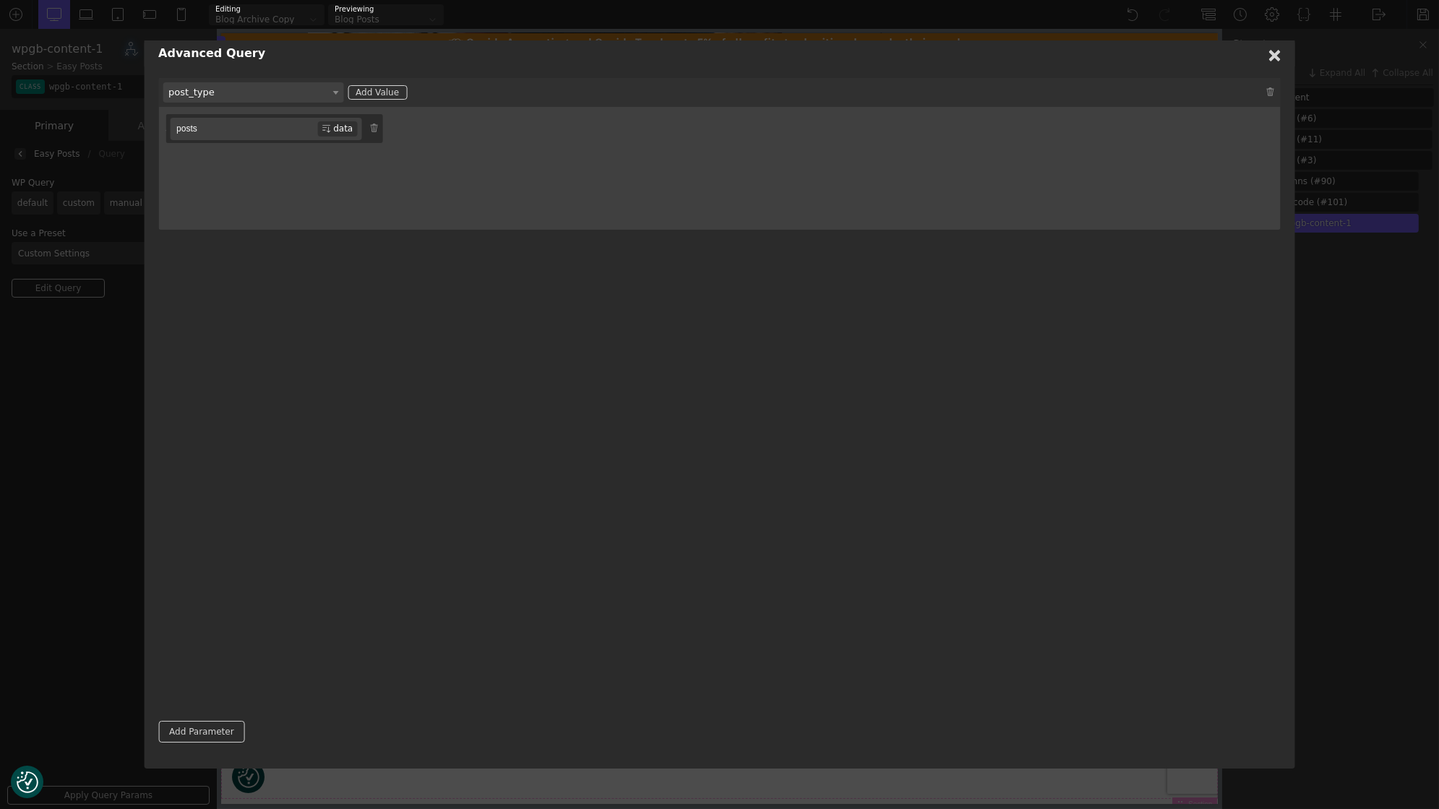
click at [1277, 49] on h1 "Advanced Query" at bounding box center [719, 53] width 1151 height 26
click at [1278, 55] on icon at bounding box center [1275, 56] width 12 height 12
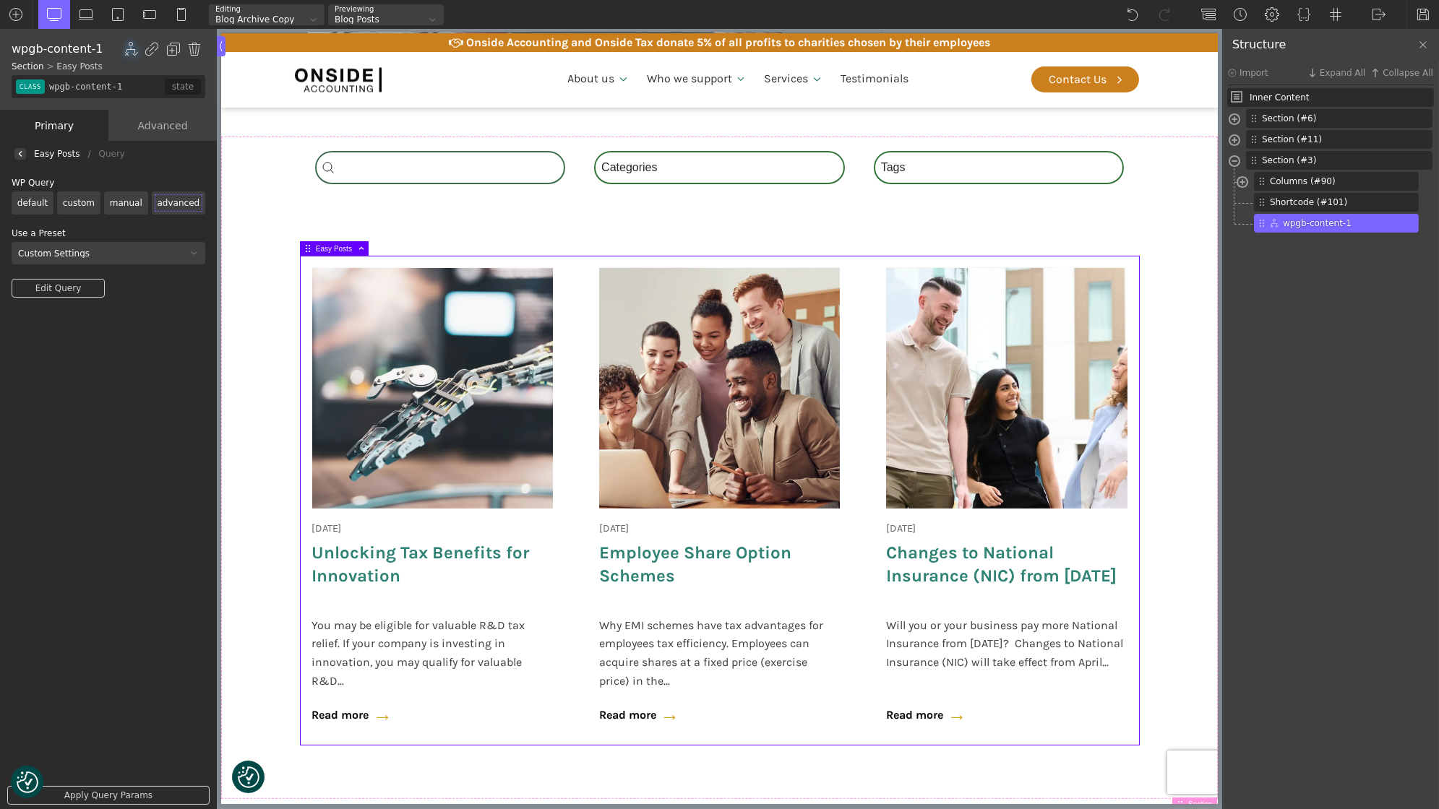
click at [116, 791] on link "Apply Query Params" at bounding box center [108, 795] width 202 height 19
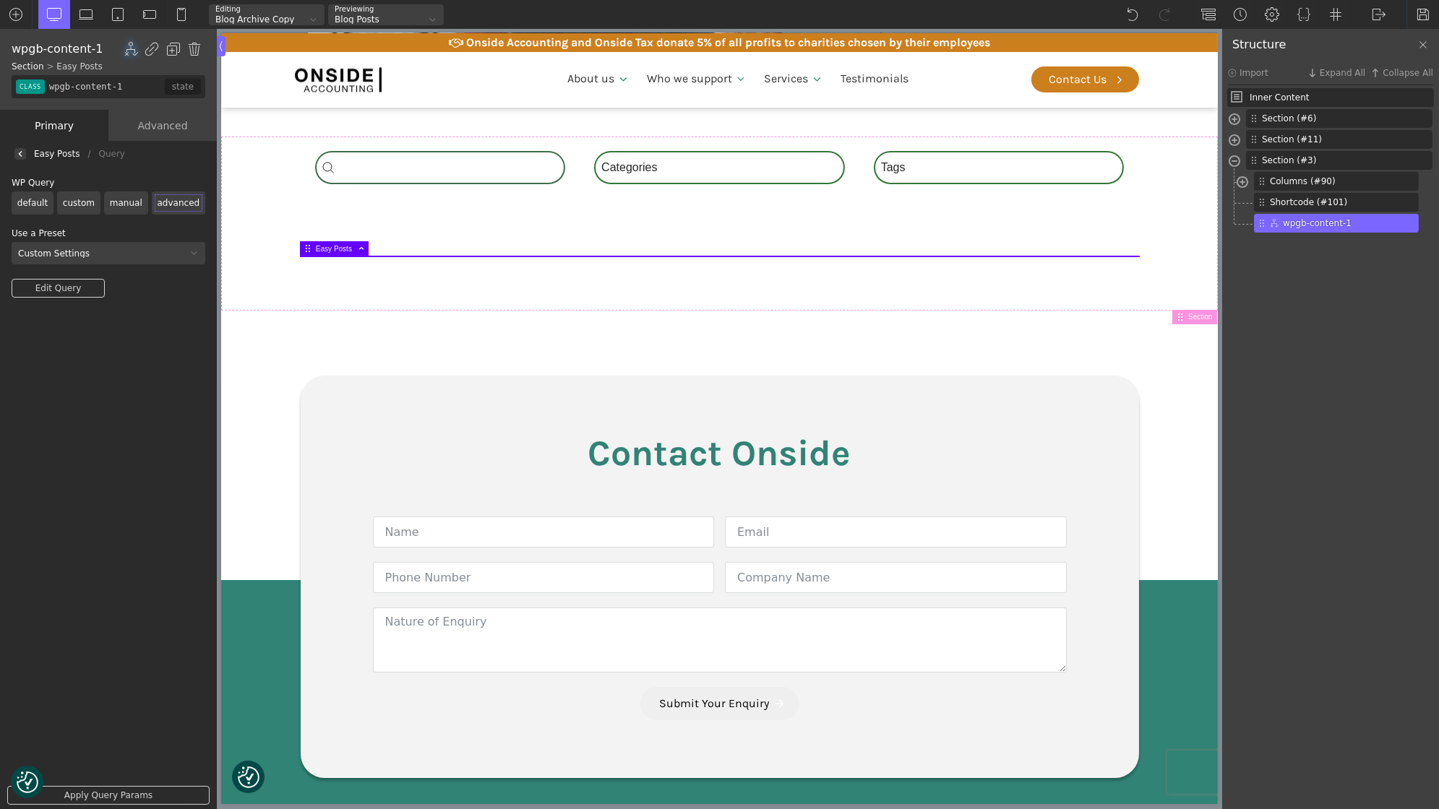
click at [64, 290] on link "Edit Query" at bounding box center [58, 288] width 93 height 19
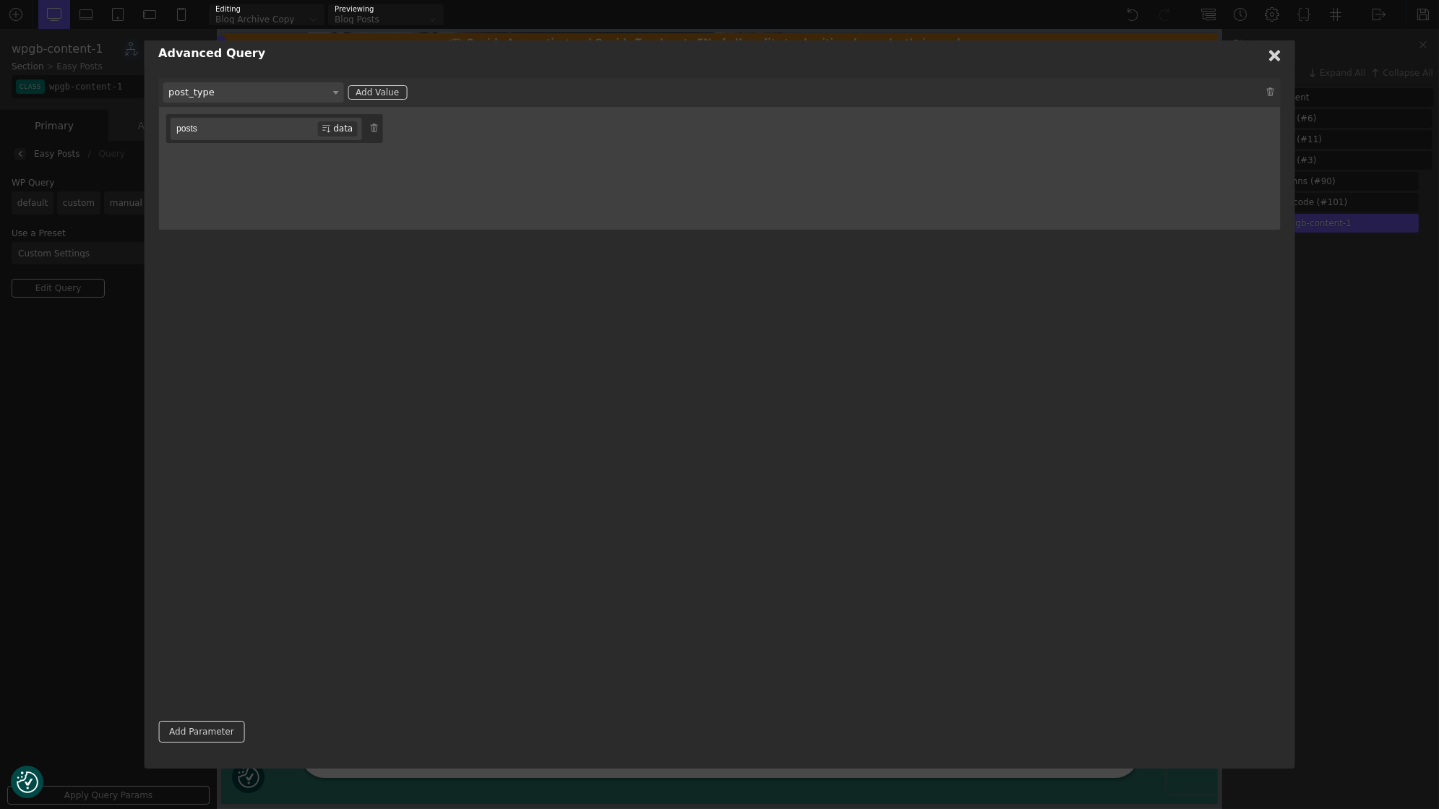
click at [298, 99] on span "post_type" at bounding box center [253, 92] width 181 height 20
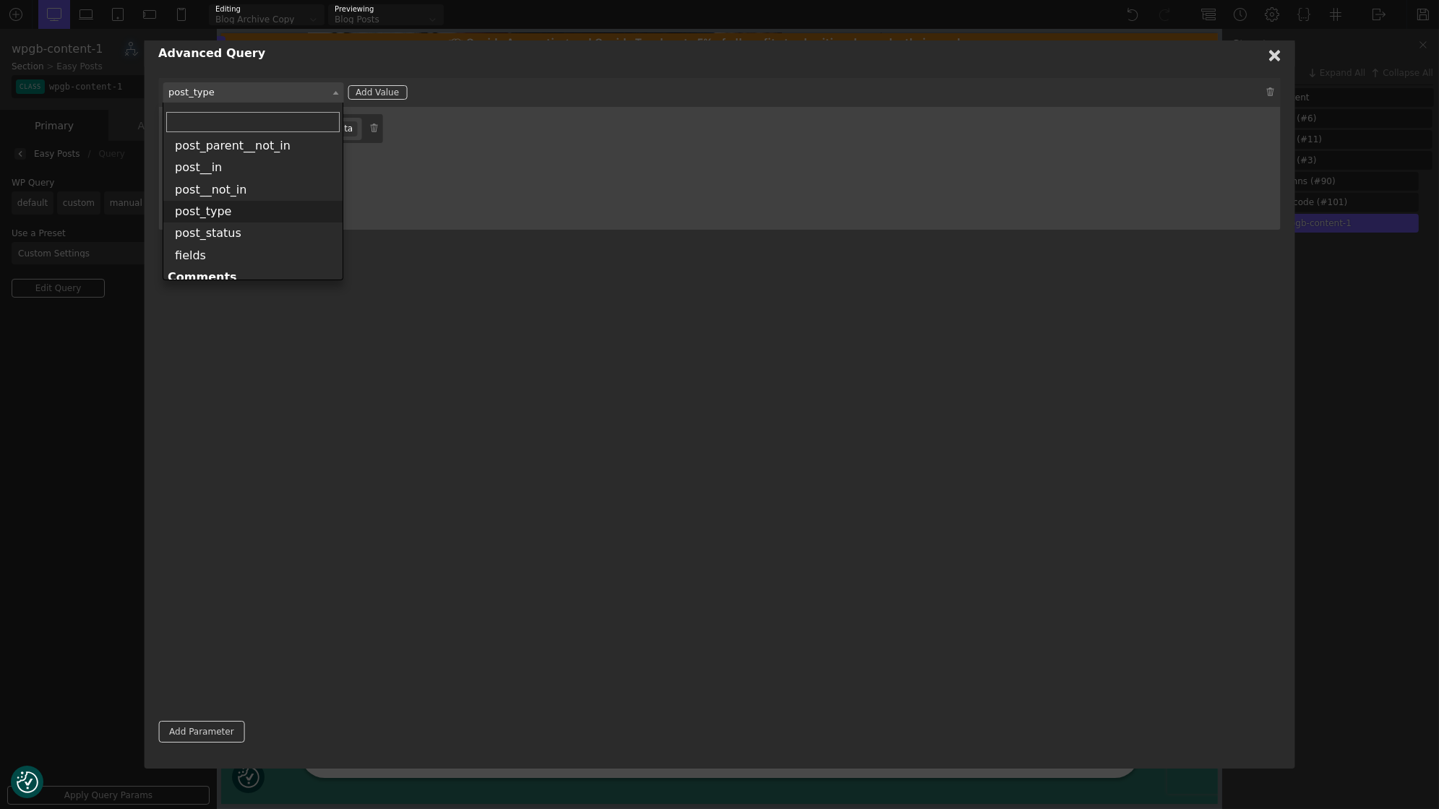
scroll to position [704, 0]
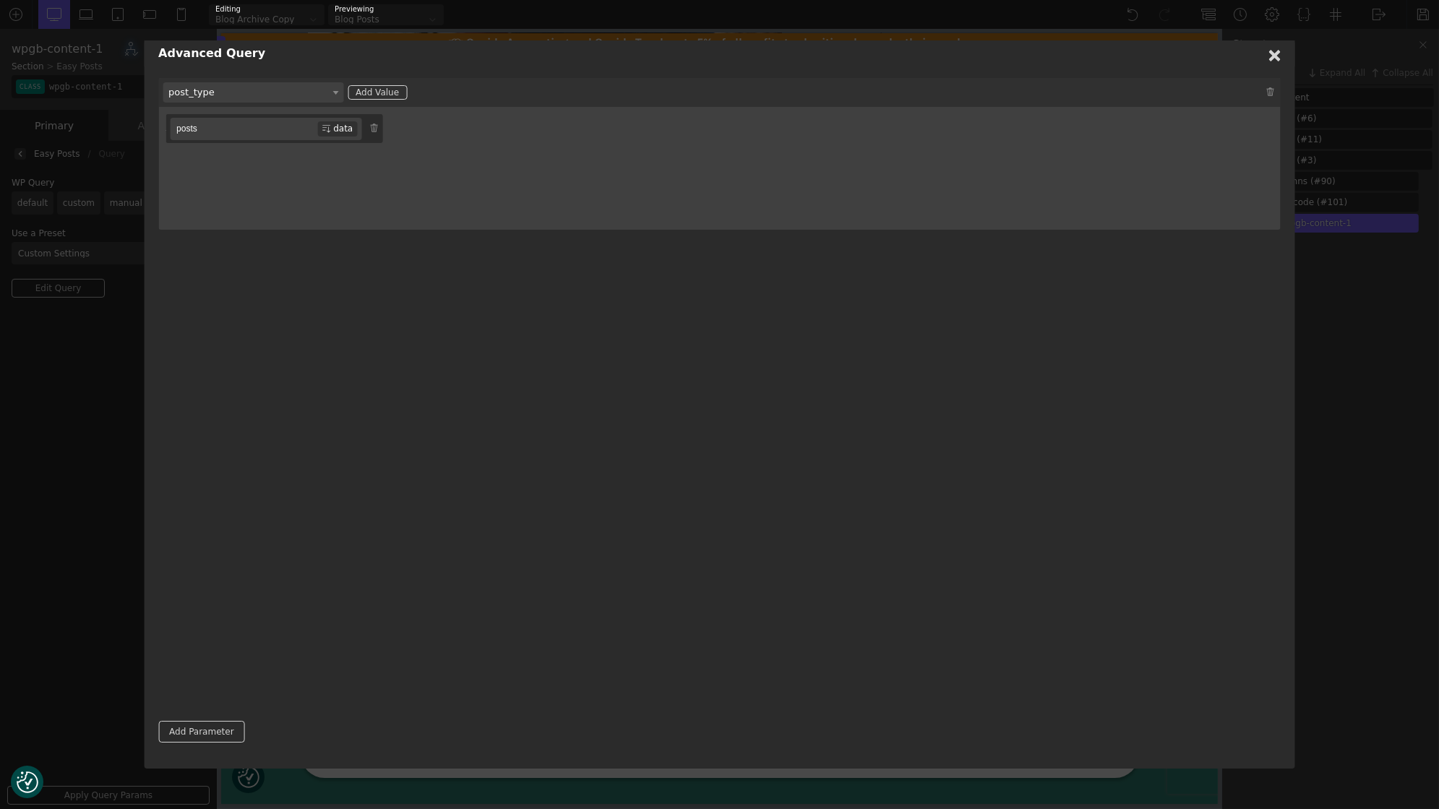
click at [217, 125] on input "posts" at bounding box center [243, 129] width 147 height 22
type input "post"
click at [957, 313] on div "custom_query author author__name author__in author__not_in cat category_name ca…" at bounding box center [719, 391] width 1122 height 627
click at [1272, 58] on use at bounding box center [1275, 56] width 12 height 12
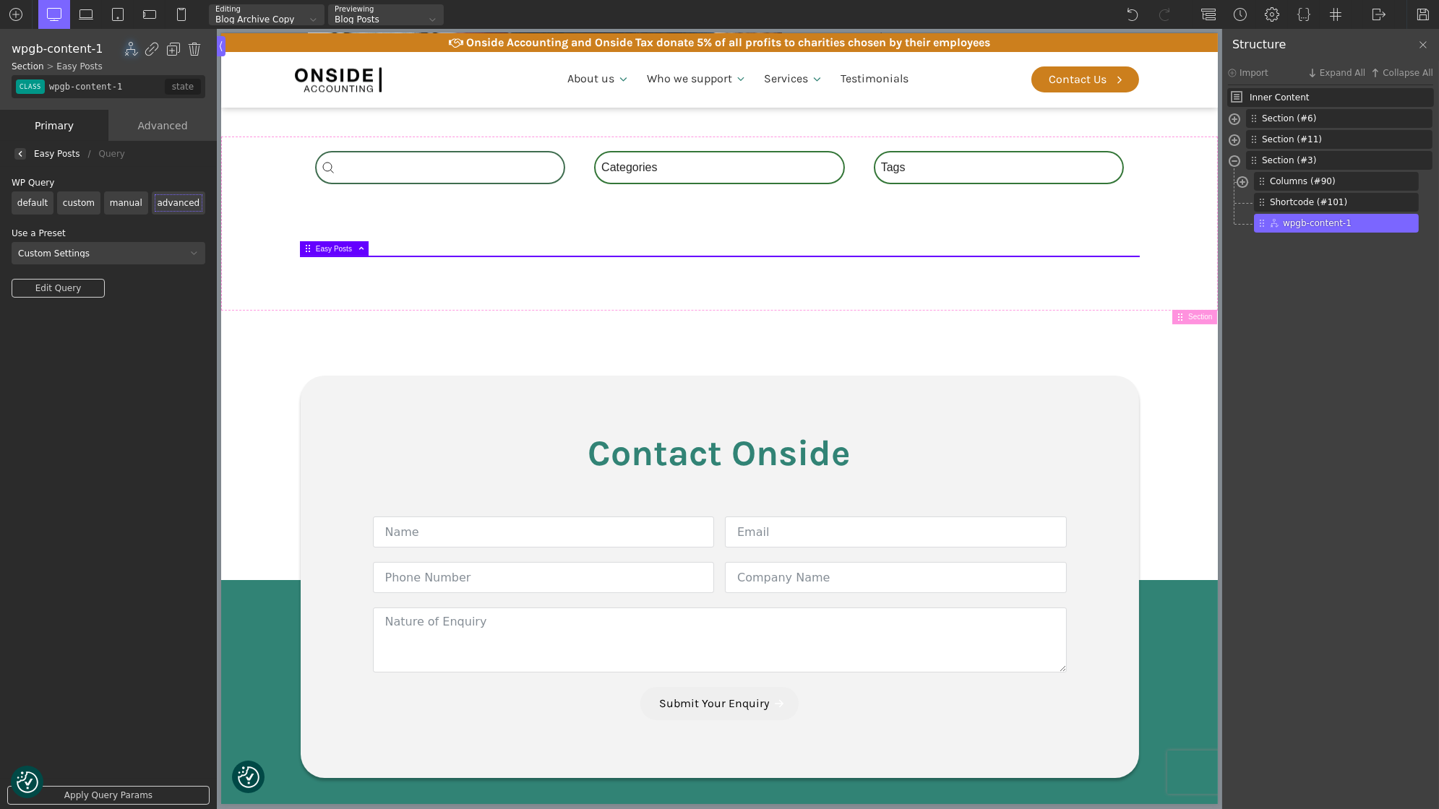
click at [132, 790] on link "Apply Query Params" at bounding box center [108, 795] width 202 height 19
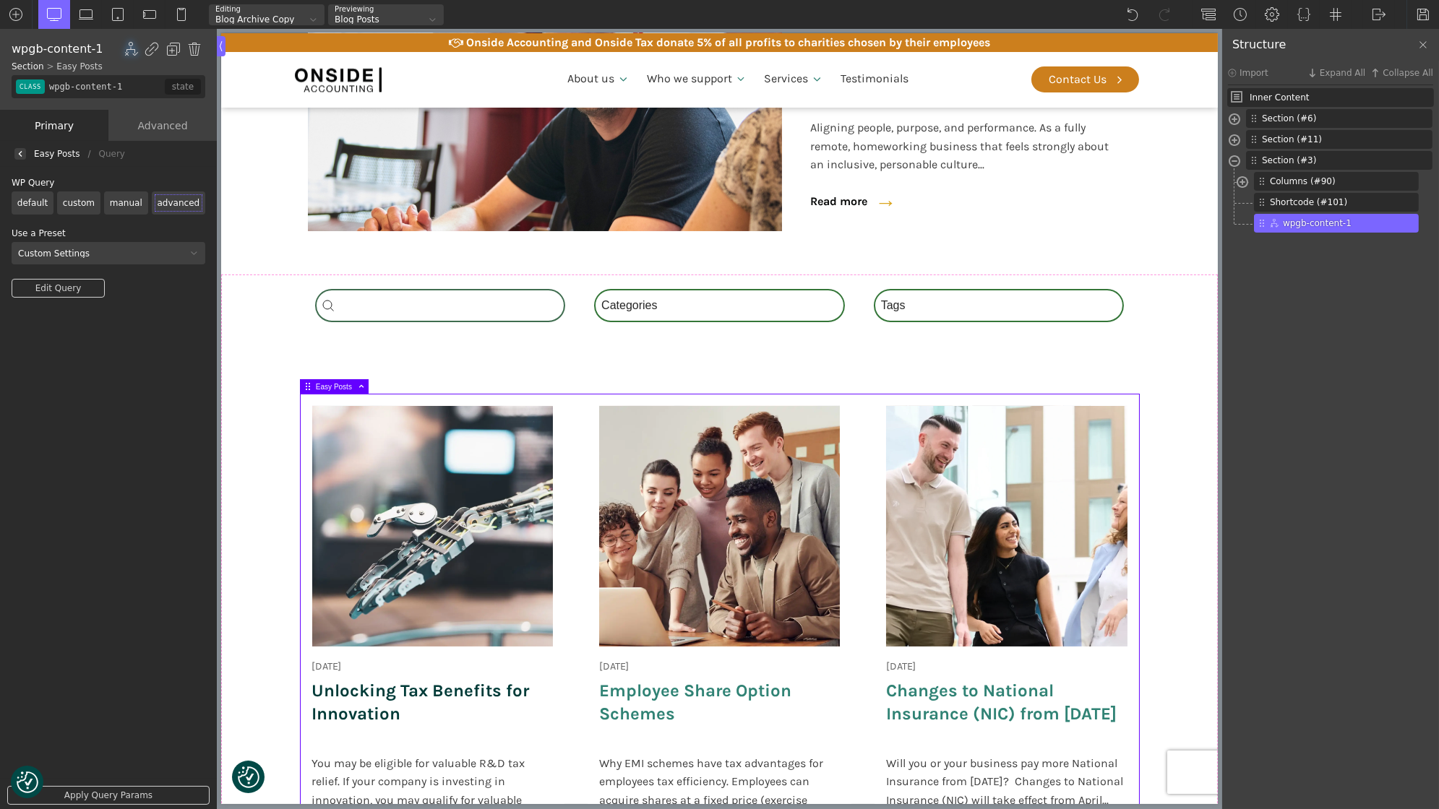
scroll to position [343, 0]
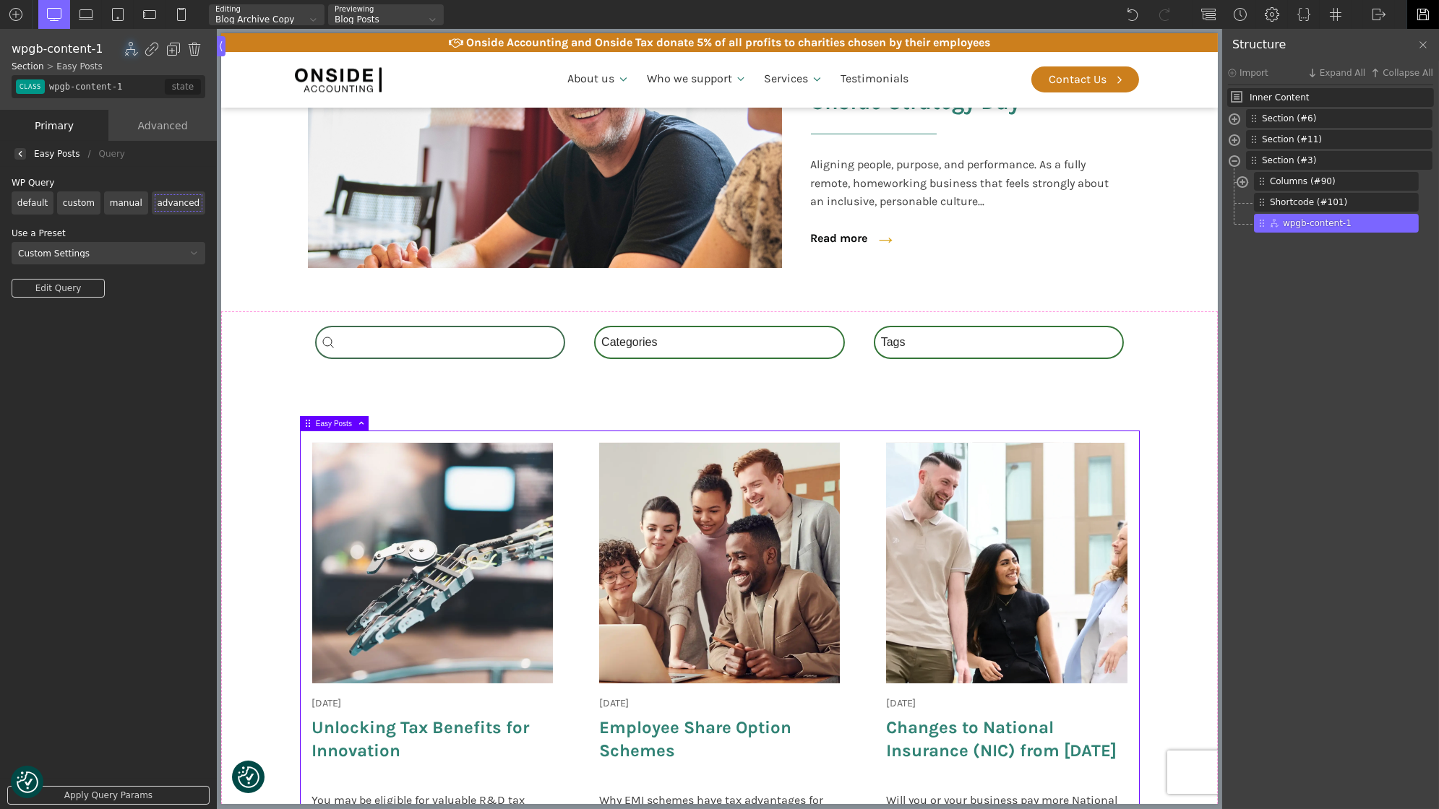
click at [1424, 9] on img at bounding box center [1423, 14] width 14 height 14
click at [1379, 18] on img at bounding box center [1379, 14] width 14 height 14
click at [1377, 59] on link "Frontend" at bounding box center [1393, 60] width 61 height 23
